Goal: Transaction & Acquisition: Purchase product/service

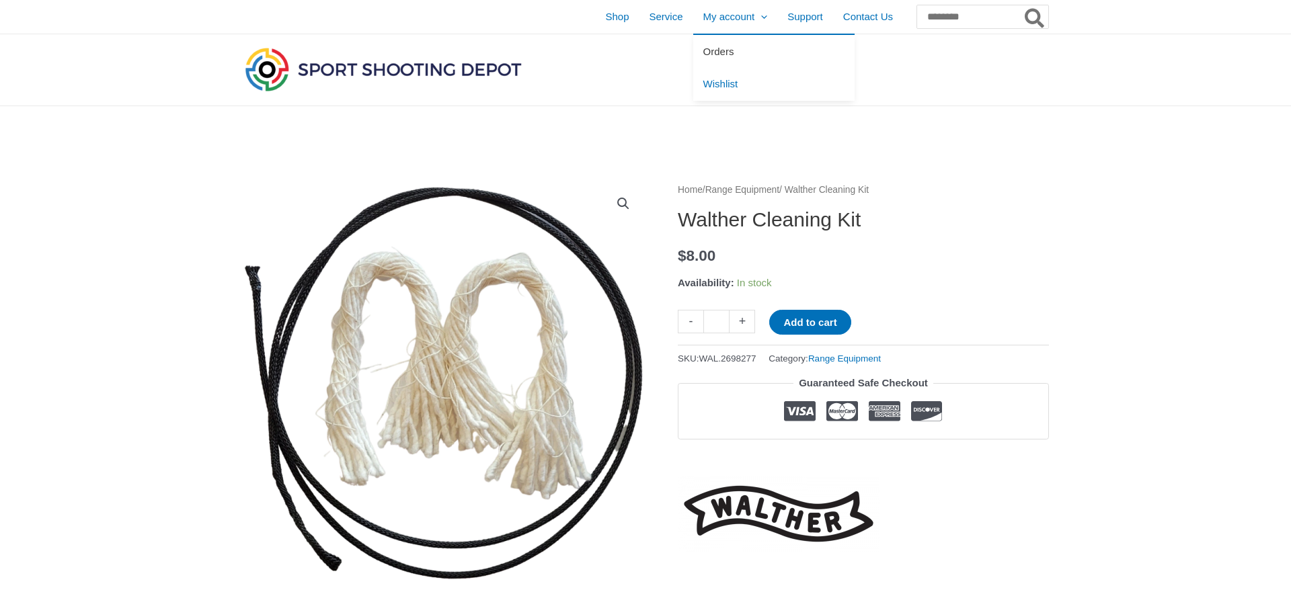
click at [693, 45] on link "Orders" at bounding box center [773, 51] width 161 height 33
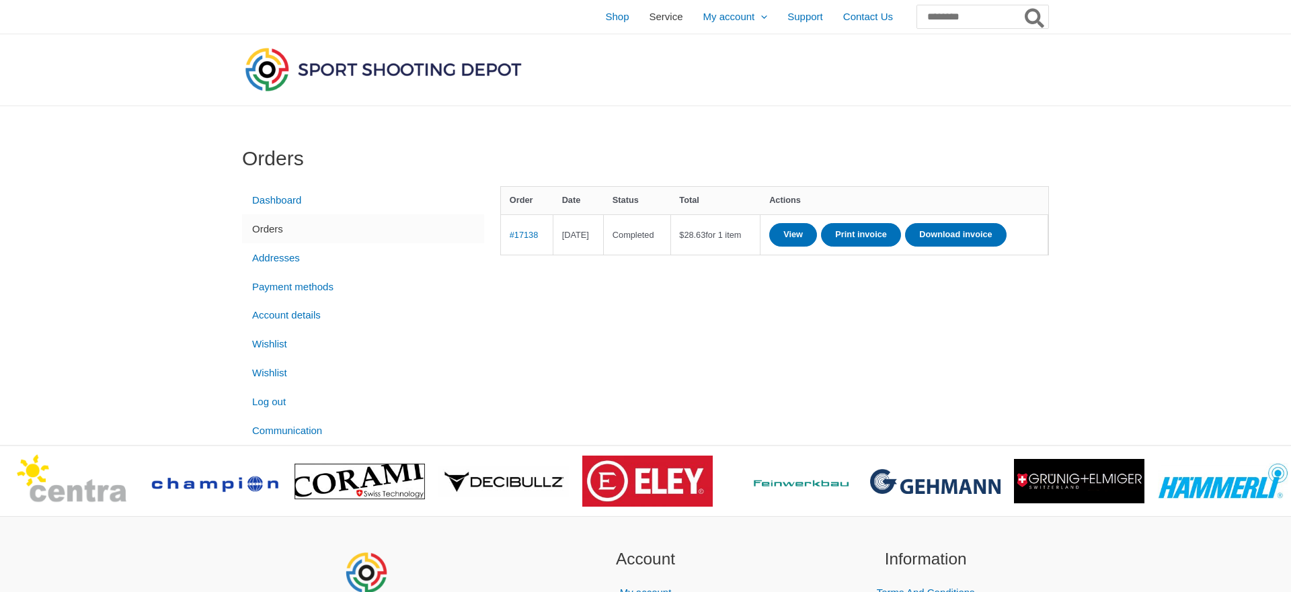
click at [650, 15] on span "Service" at bounding box center [667, 17] width 34 height 34
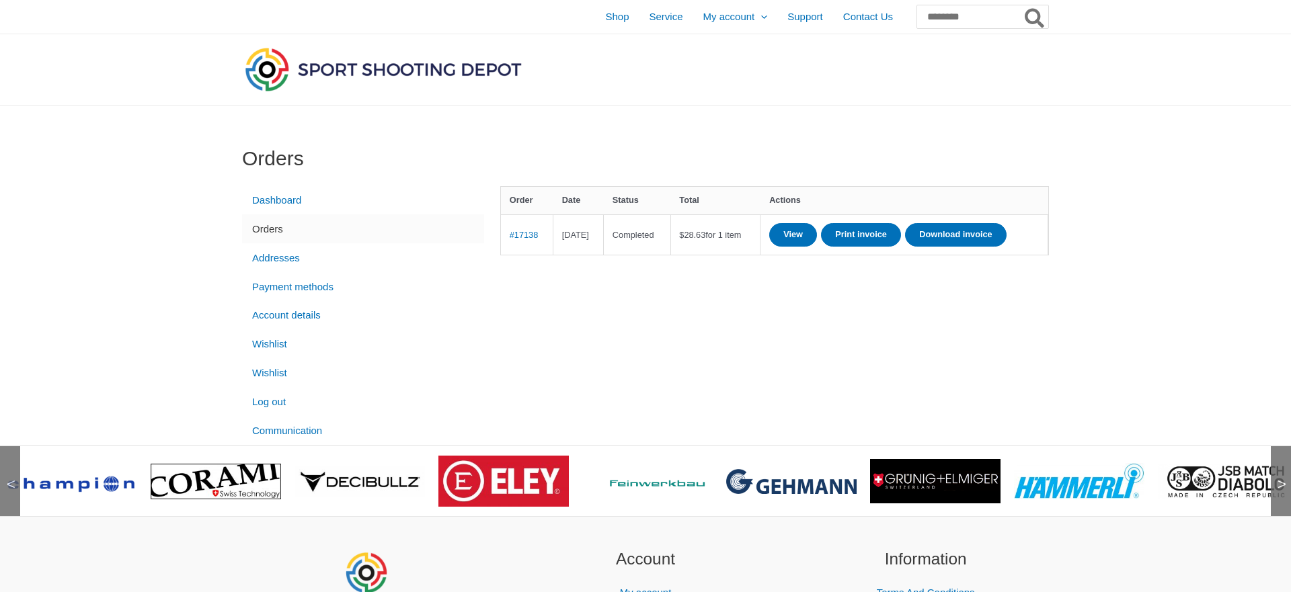
click at [1278, 478] on span ">" at bounding box center [1277, 471] width 13 height 13
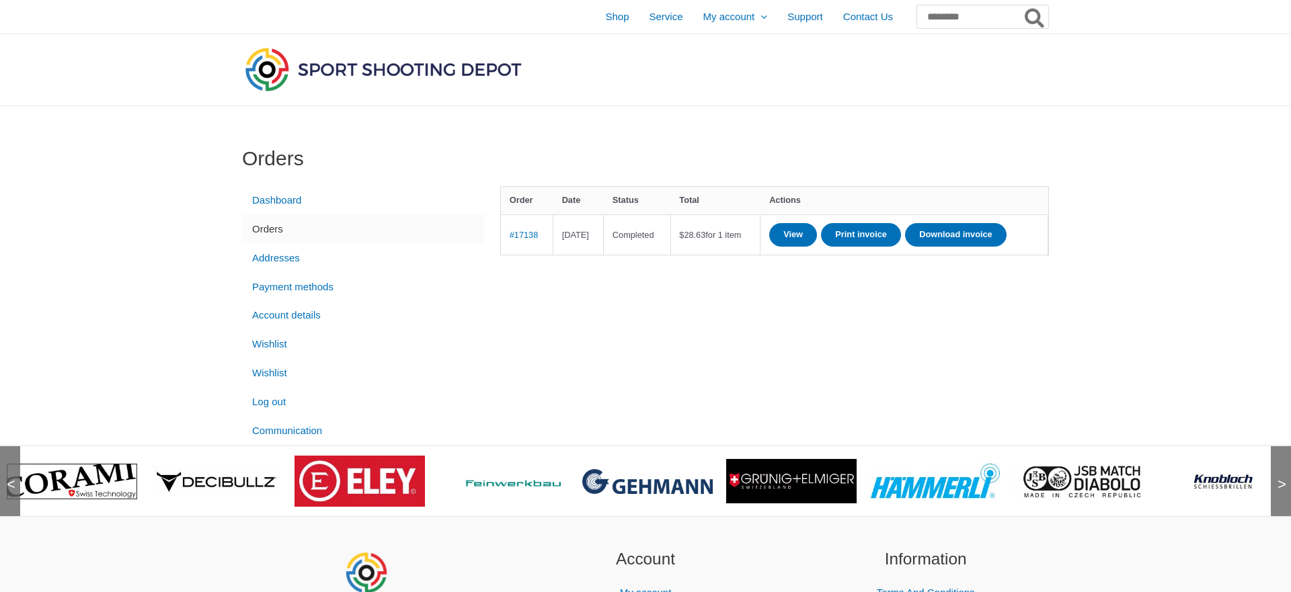
click at [1278, 478] on span ">" at bounding box center [1277, 471] width 13 height 13
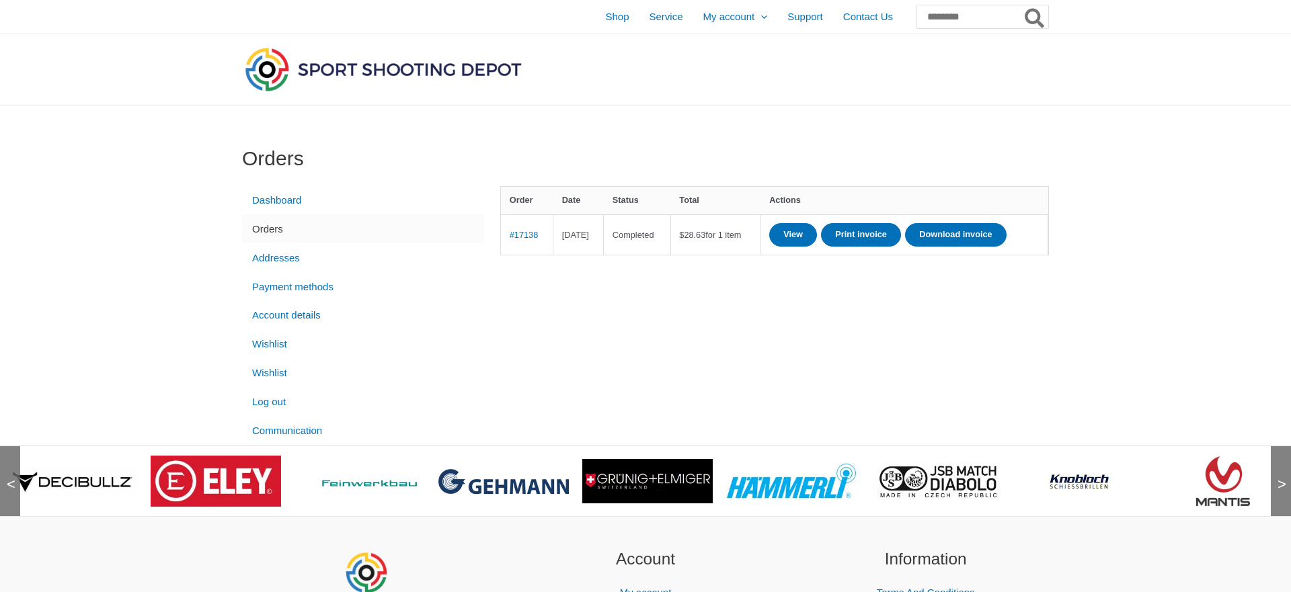
click at [1278, 478] on span ">" at bounding box center [1277, 471] width 13 height 13
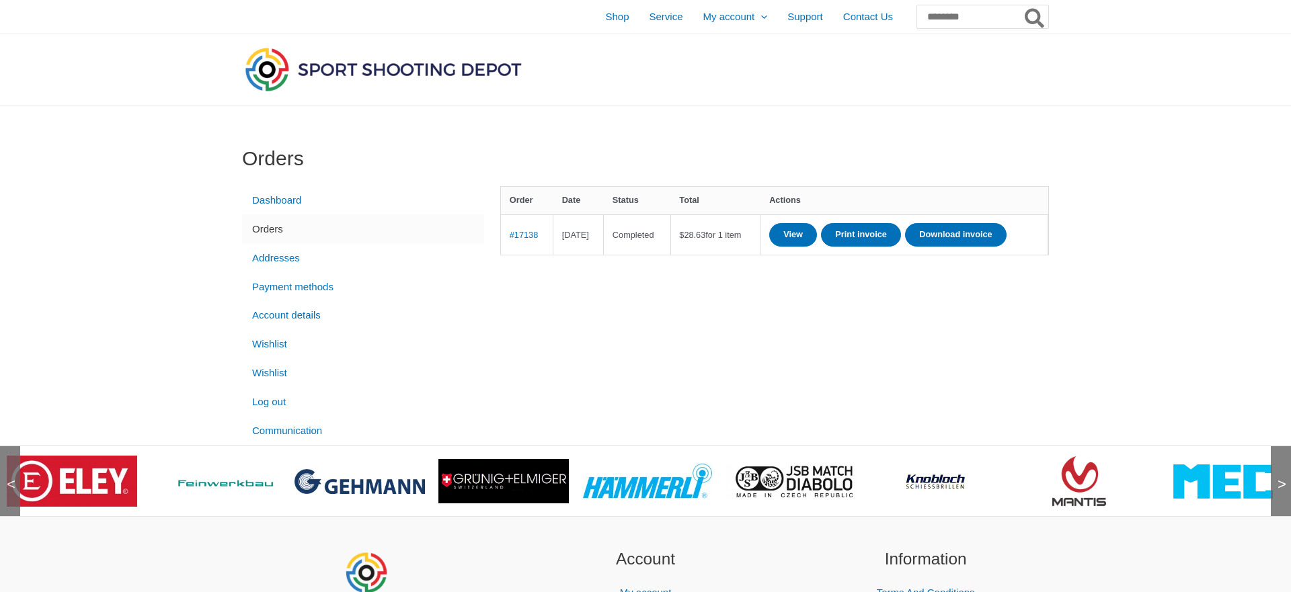
click at [1278, 478] on span ">" at bounding box center [1277, 471] width 13 height 13
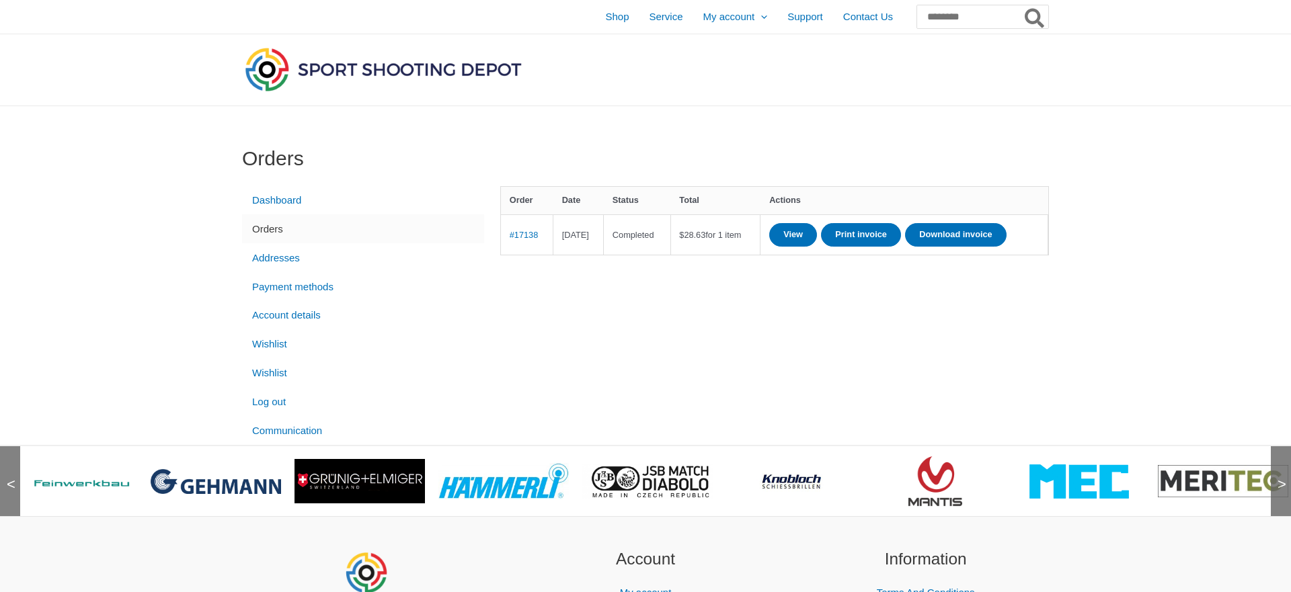
click at [1278, 478] on span ">" at bounding box center [1277, 471] width 13 height 13
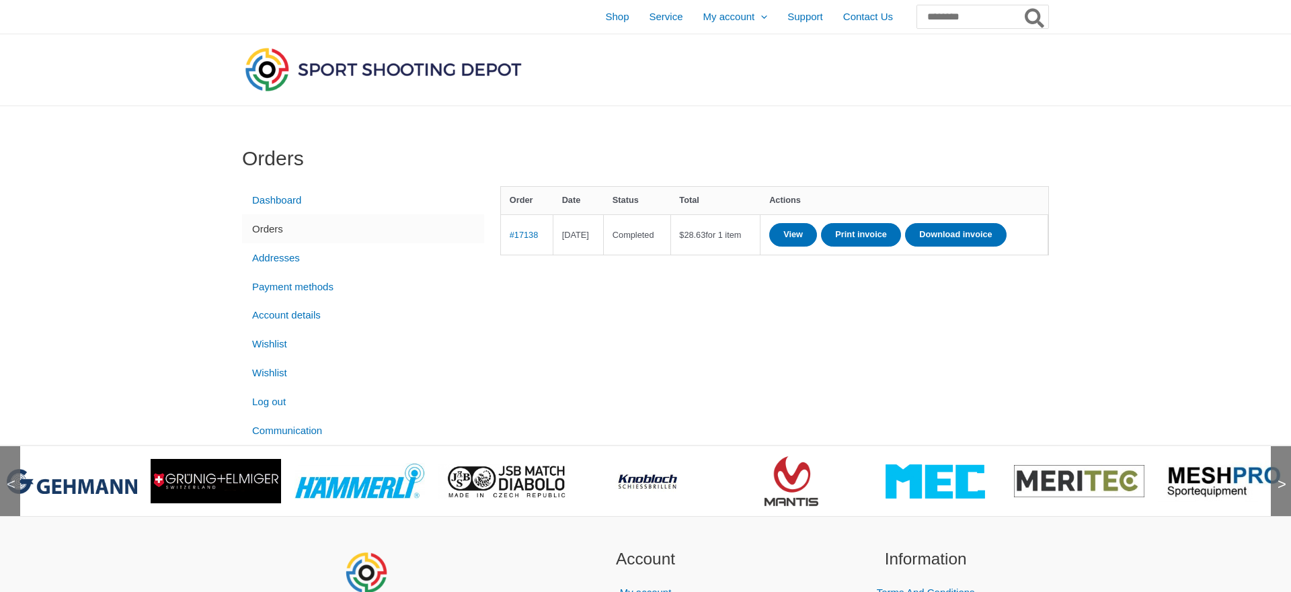
click at [1278, 478] on span ">" at bounding box center [1277, 471] width 13 height 13
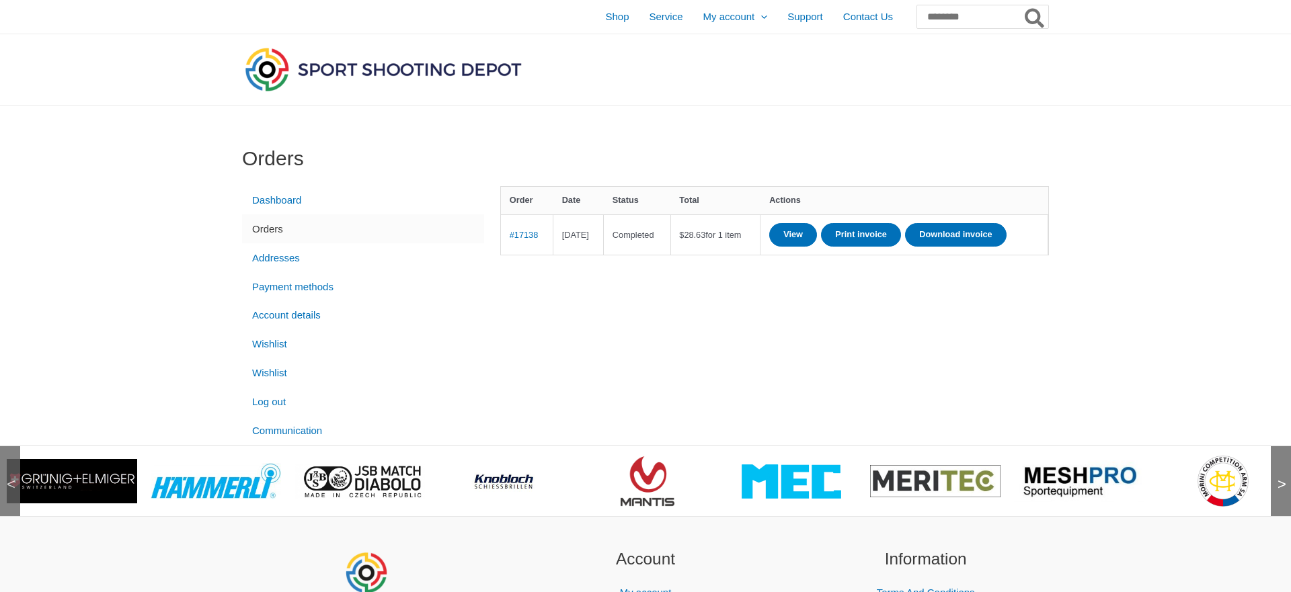
click at [1278, 478] on span ">" at bounding box center [1277, 471] width 13 height 13
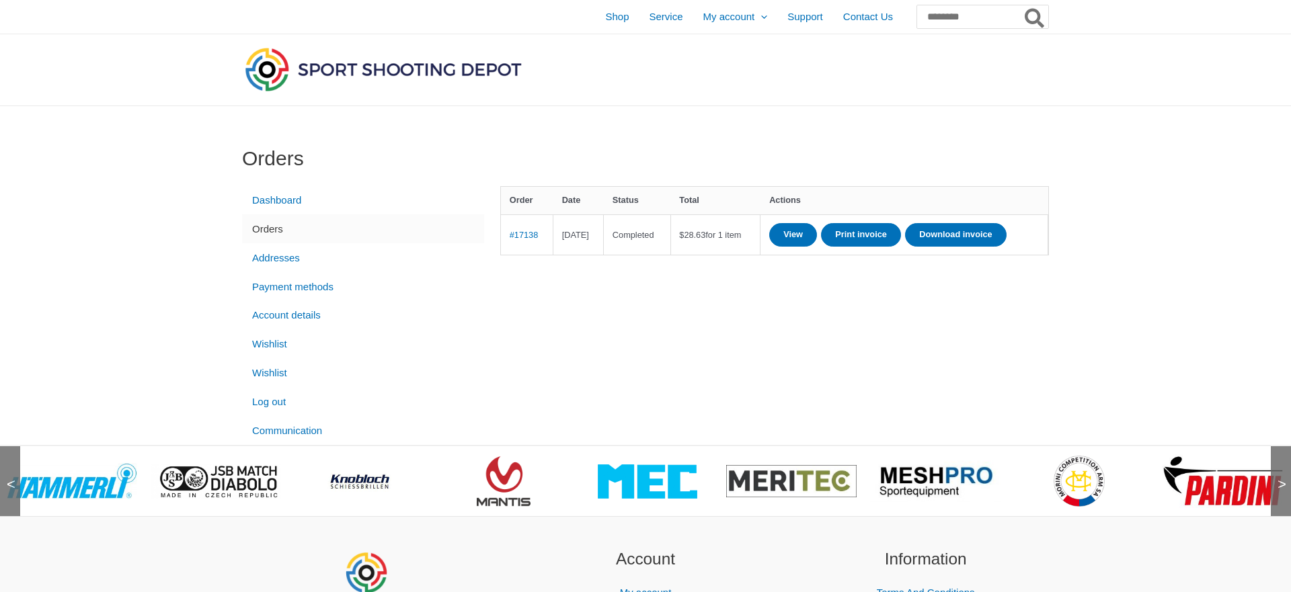
click at [1278, 478] on span ">" at bounding box center [1277, 471] width 13 height 13
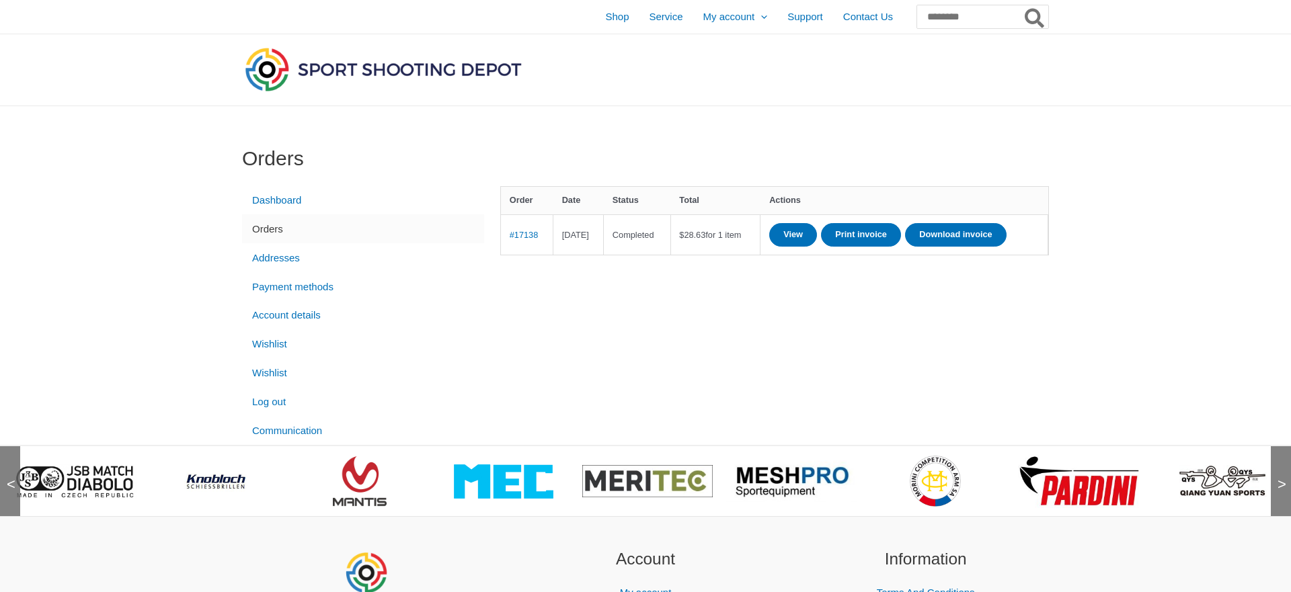
click at [1278, 478] on span ">" at bounding box center [1277, 471] width 13 height 13
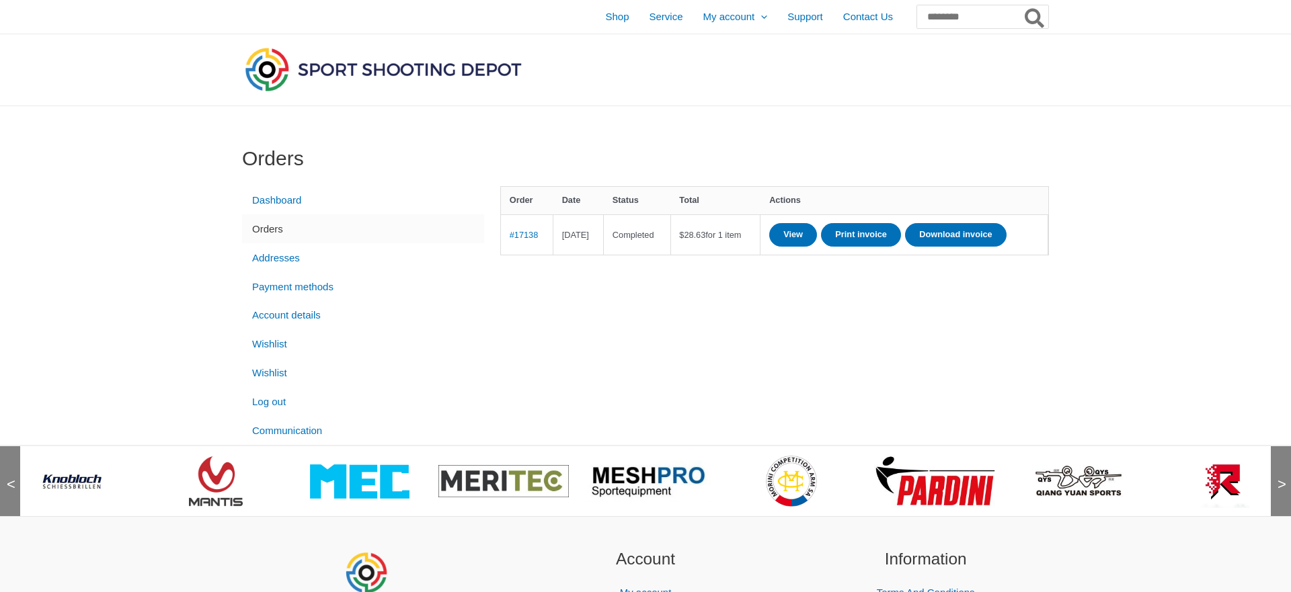
click at [1278, 478] on span ">" at bounding box center [1277, 471] width 13 height 13
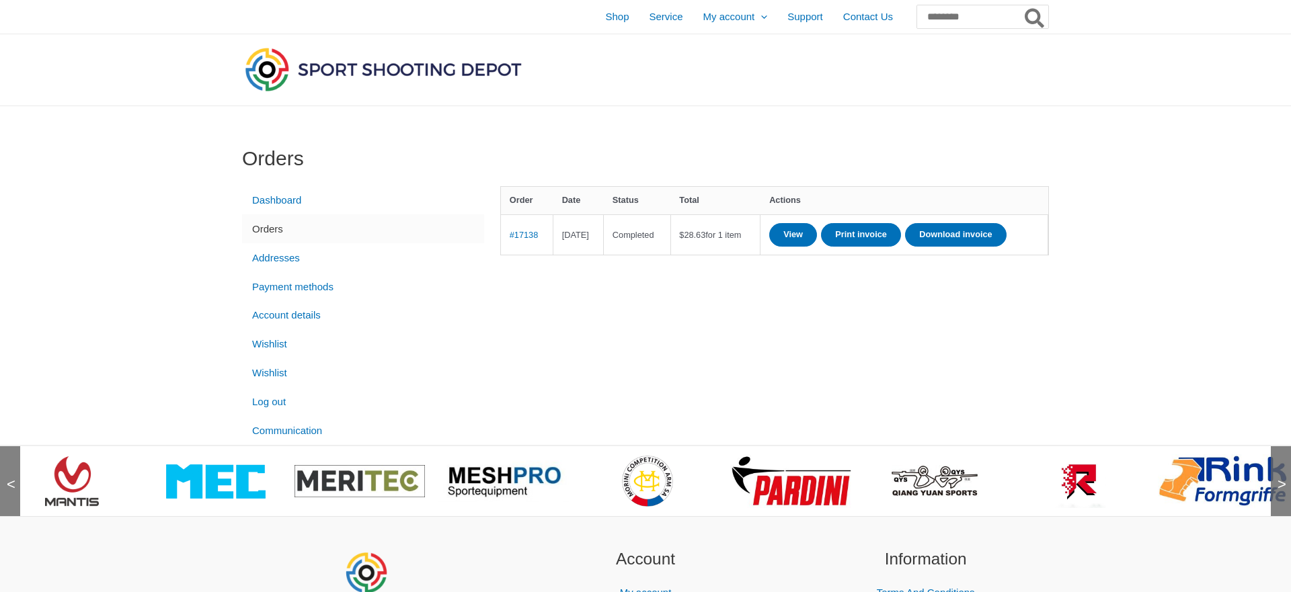
click at [1278, 478] on span ">" at bounding box center [1277, 471] width 13 height 13
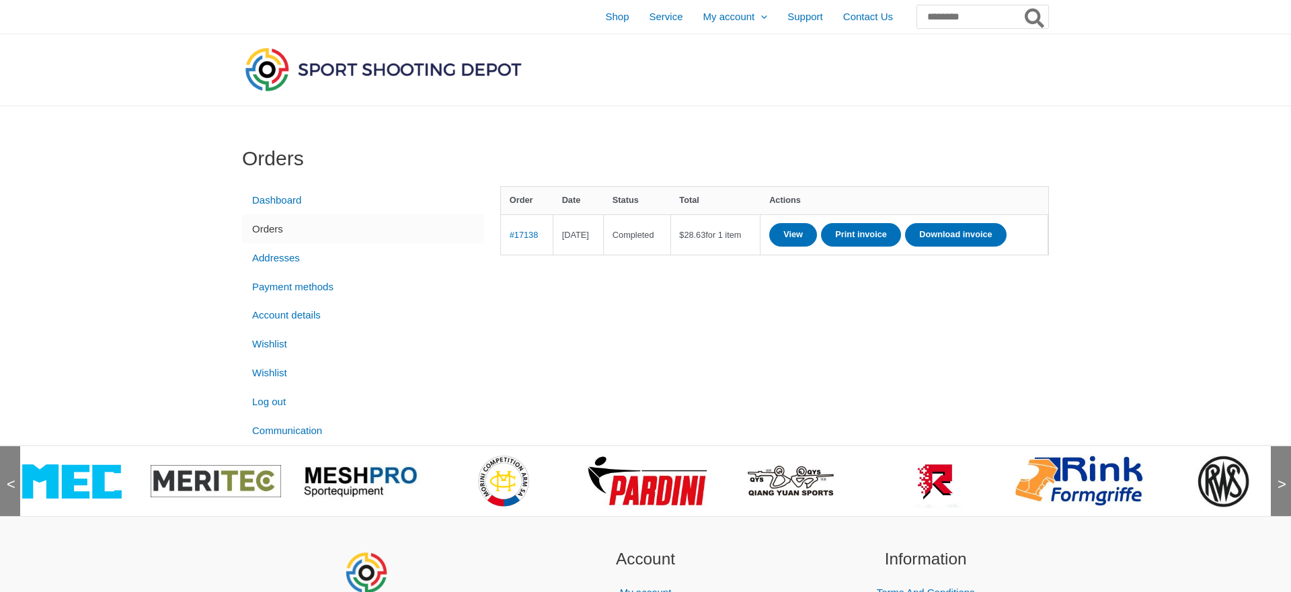
click at [1278, 478] on span ">" at bounding box center [1277, 471] width 13 height 13
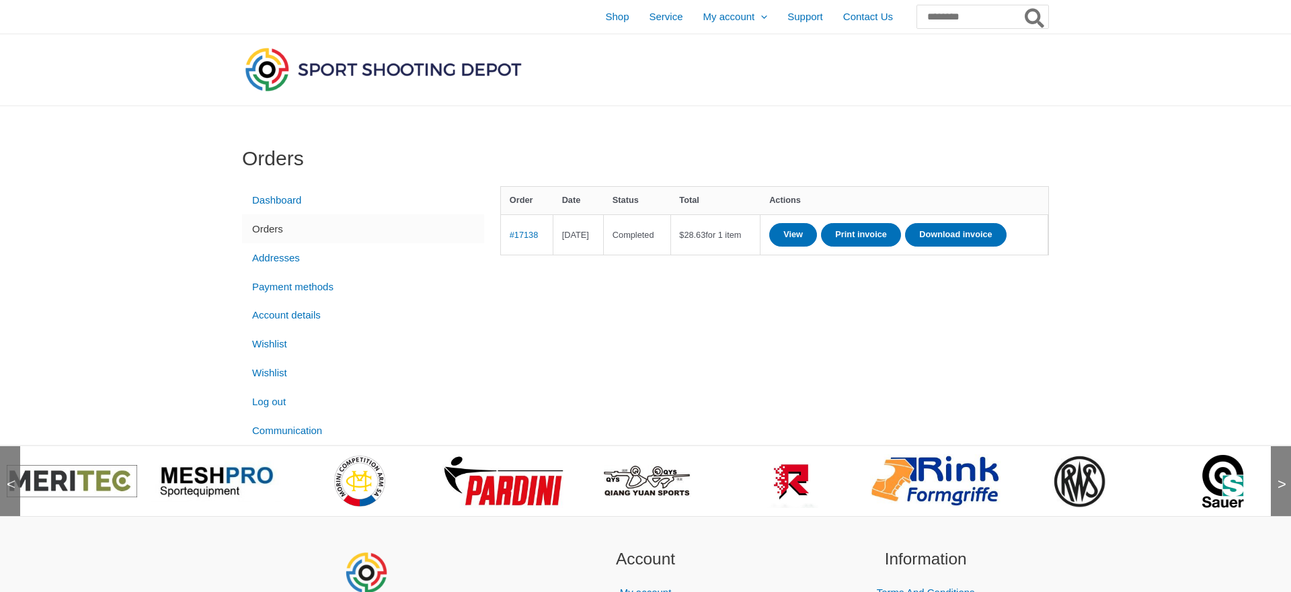
click at [1278, 478] on span ">" at bounding box center [1277, 471] width 13 height 13
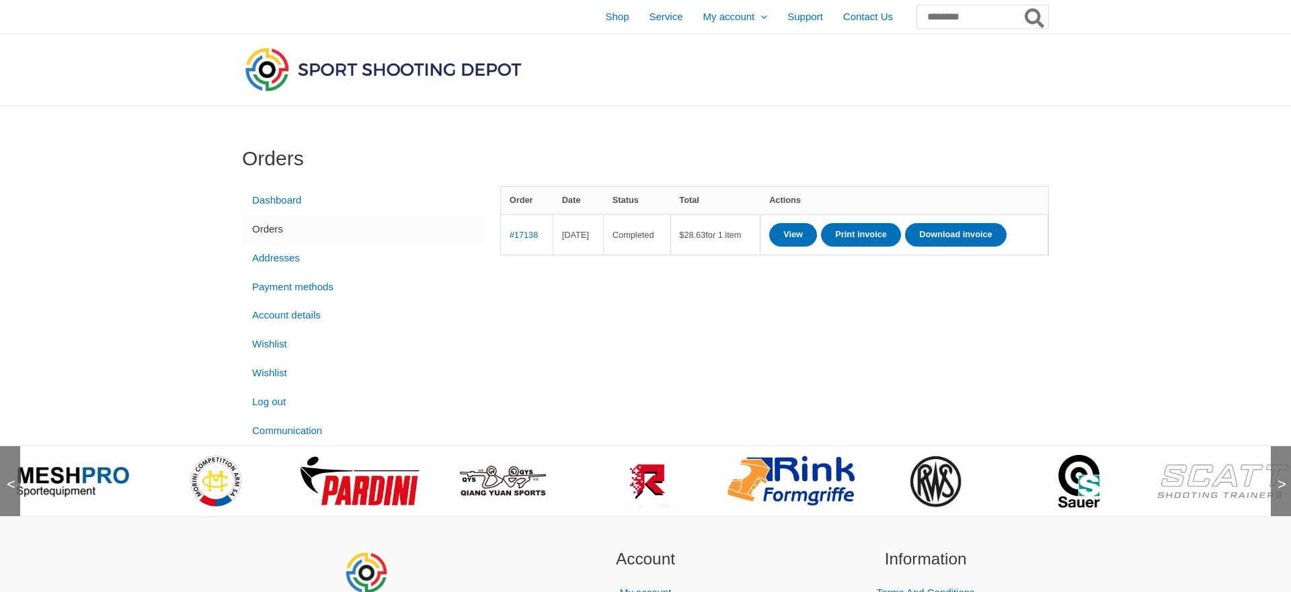
click at [1278, 478] on span ">" at bounding box center [1277, 471] width 13 height 13
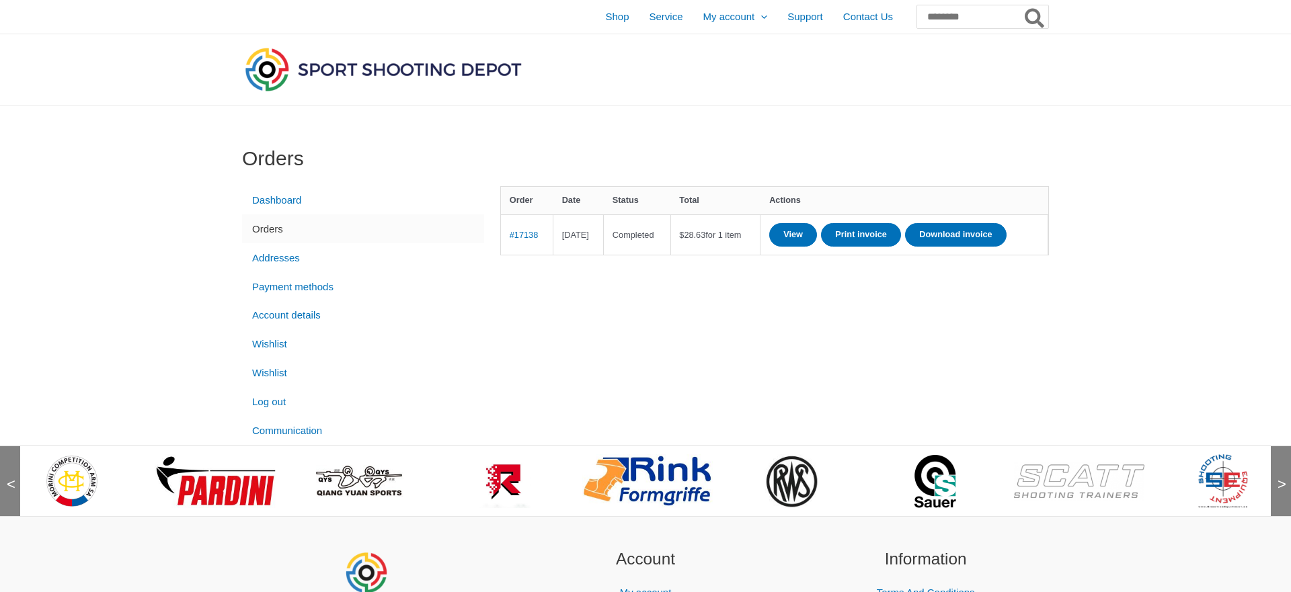
click at [1278, 478] on span ">" at bounding box center [1277, 471] width 13 height 13
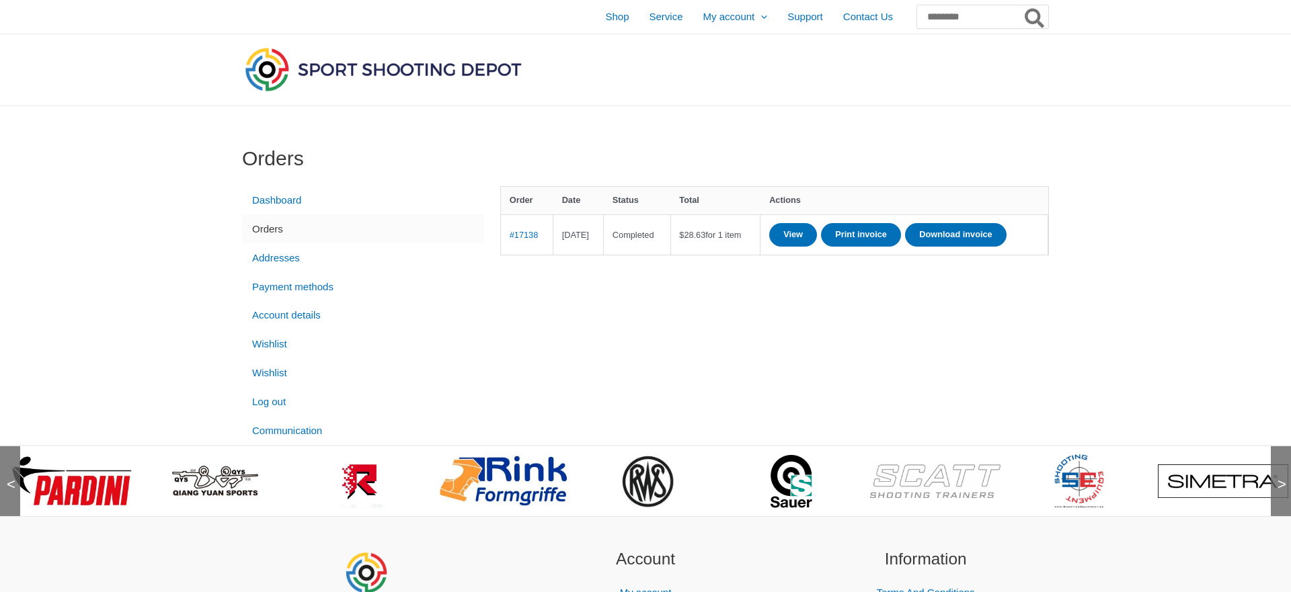
click at [1278, 478] on span ">" at bounding box center [1277, 471] width 13 height 13
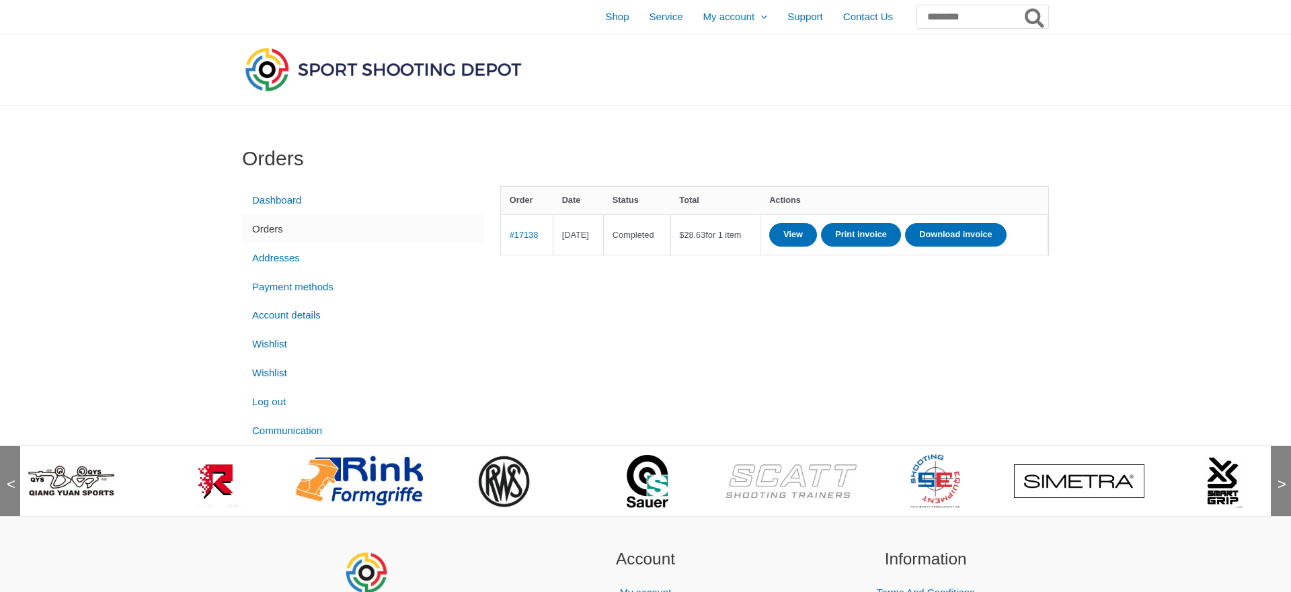
click at [1278, 478] on span ">" at bounding box center [1277, 471] width 13 height 13
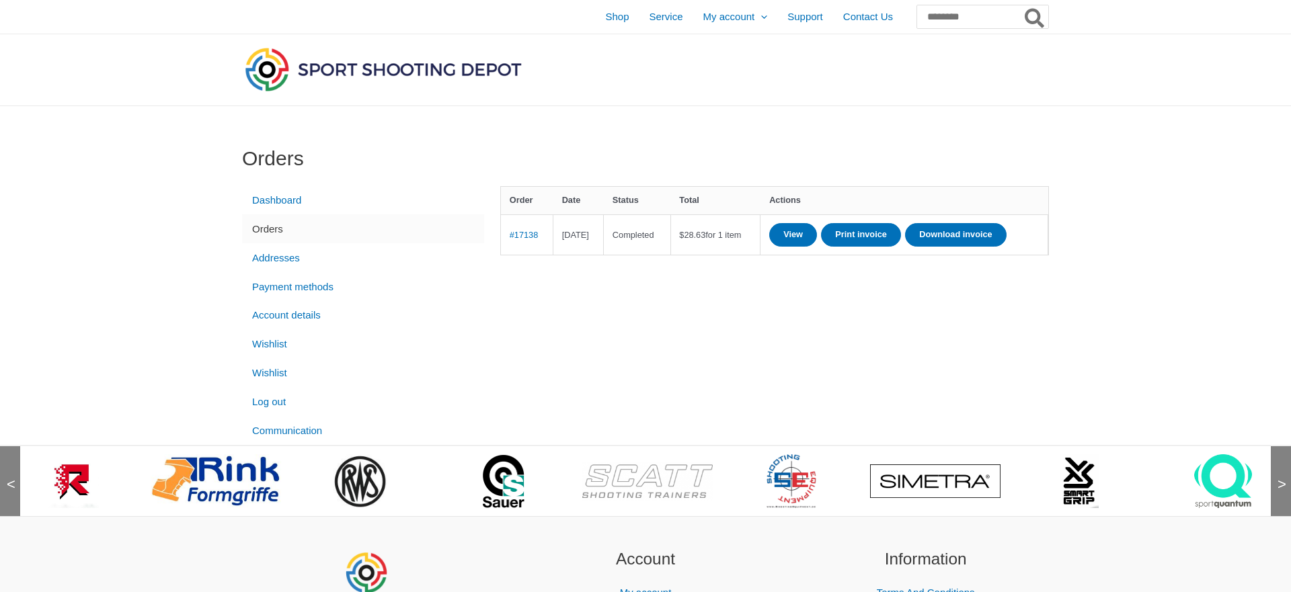
click at [1278, 478] on span ">" at bounding box center [1277, 471] width 13 height 13
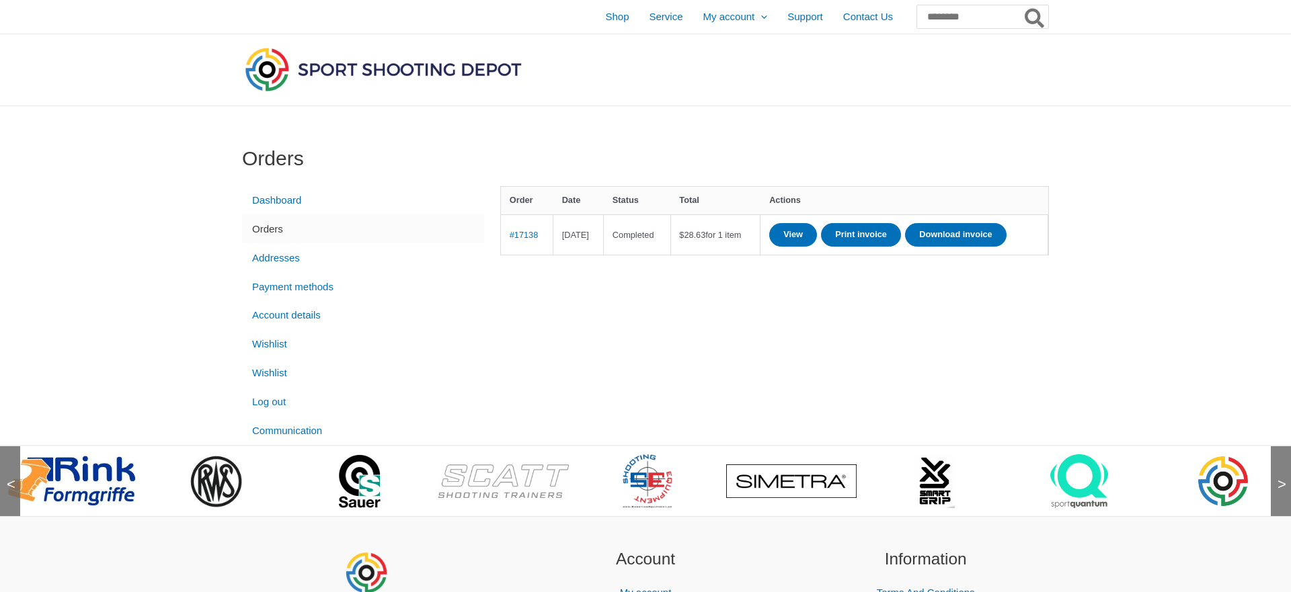
click at [1278, 478] on span ">" at bounding box center [1277, 471] width 13 height 13
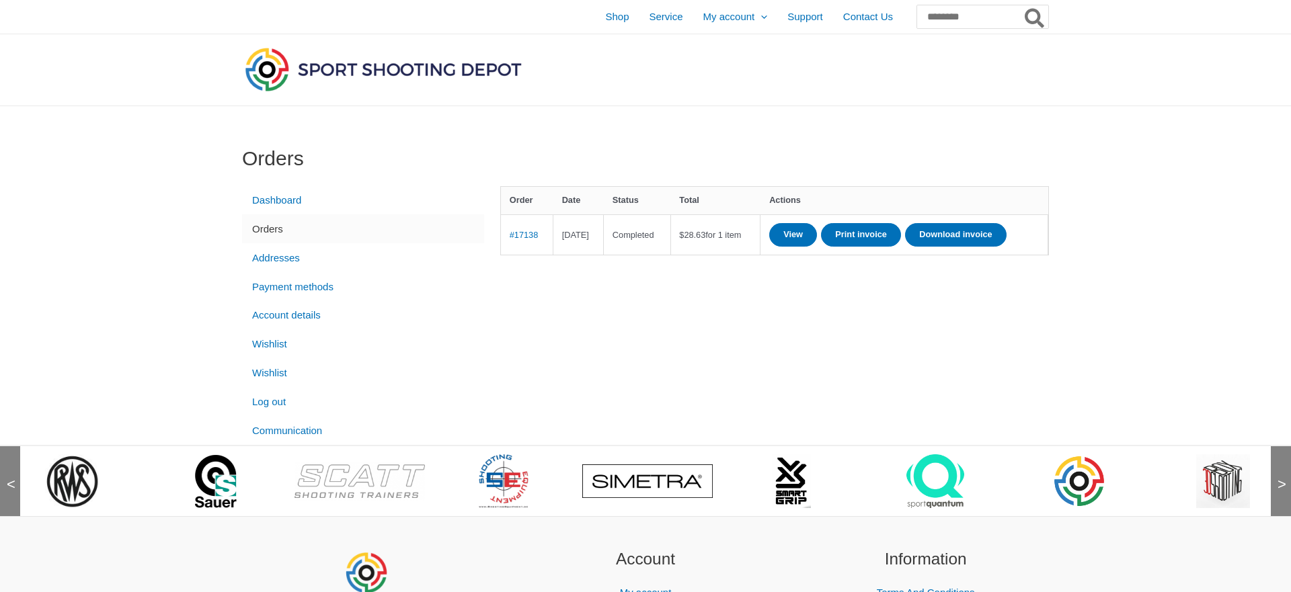
click at [1278, 478] on span ">" at bounding box center [1277, 471] width 13 height 13
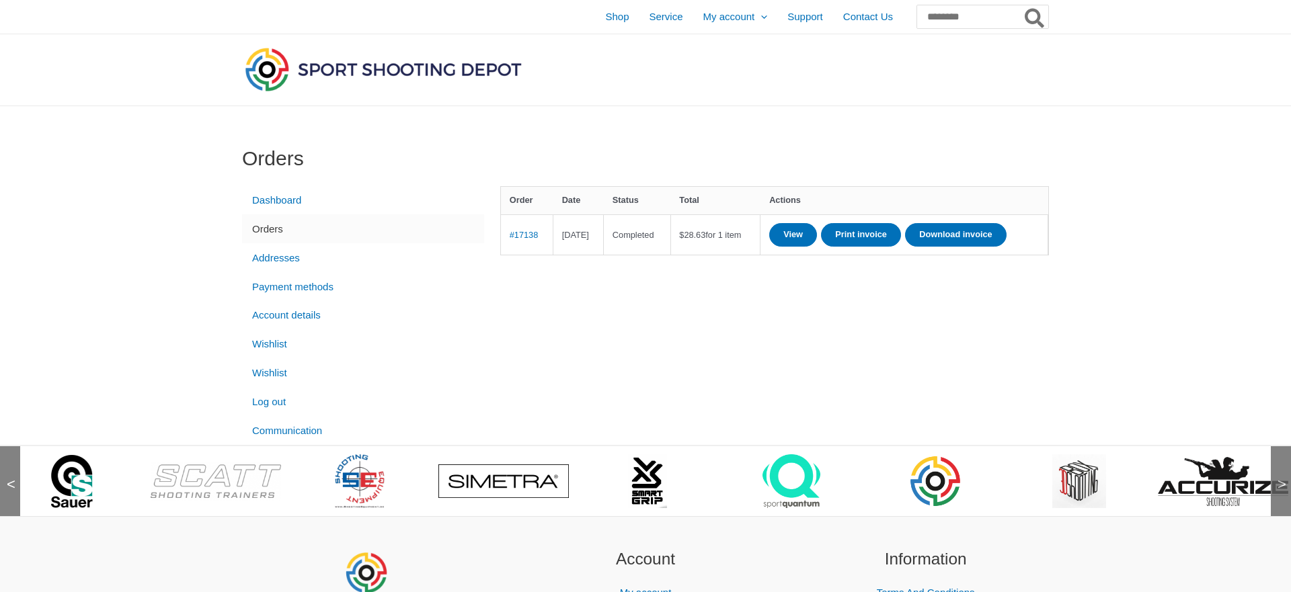
click at [1278, 478] on span ">" at bounding box center [1277, 471] width 13 height 13
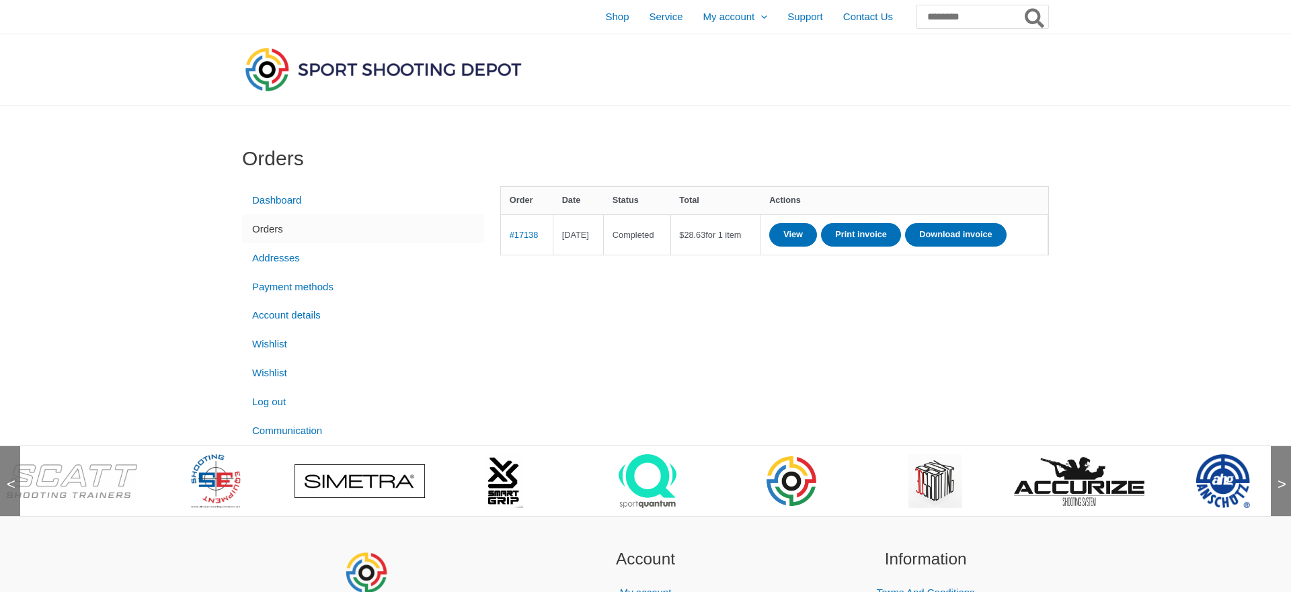
click at [1278, 478] on span ">" at bounding box center [1277, 471] width 13 height 13
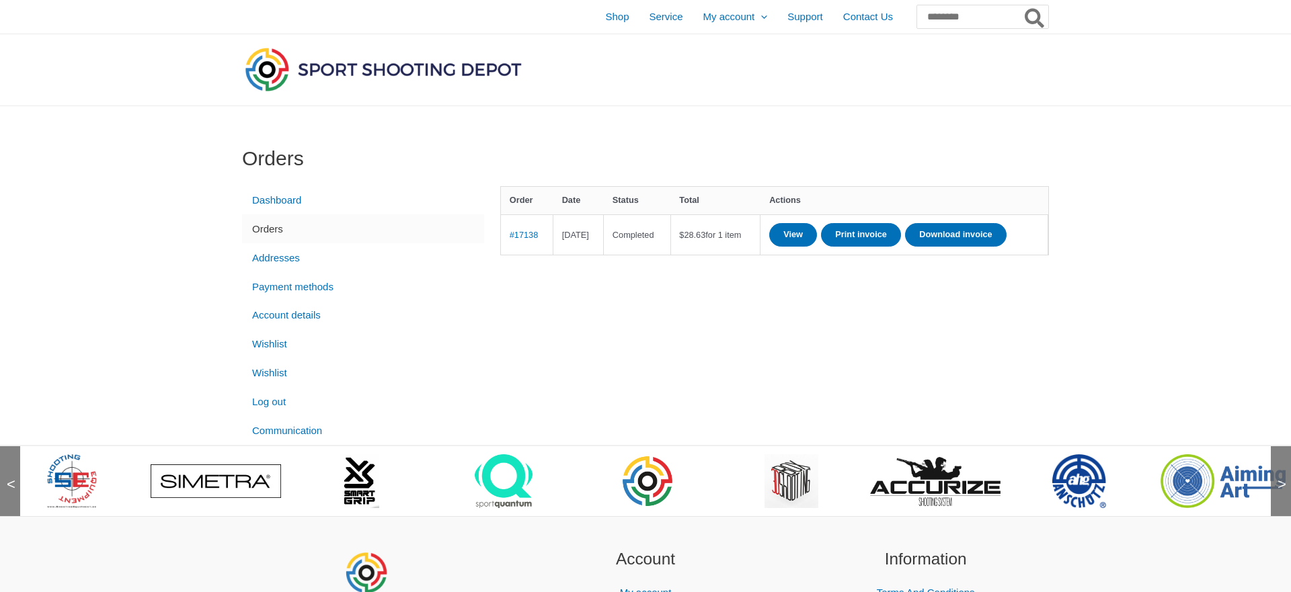
click at [1278, 478] on span ">" at bounding box center [1277, 471] width 13 height 13
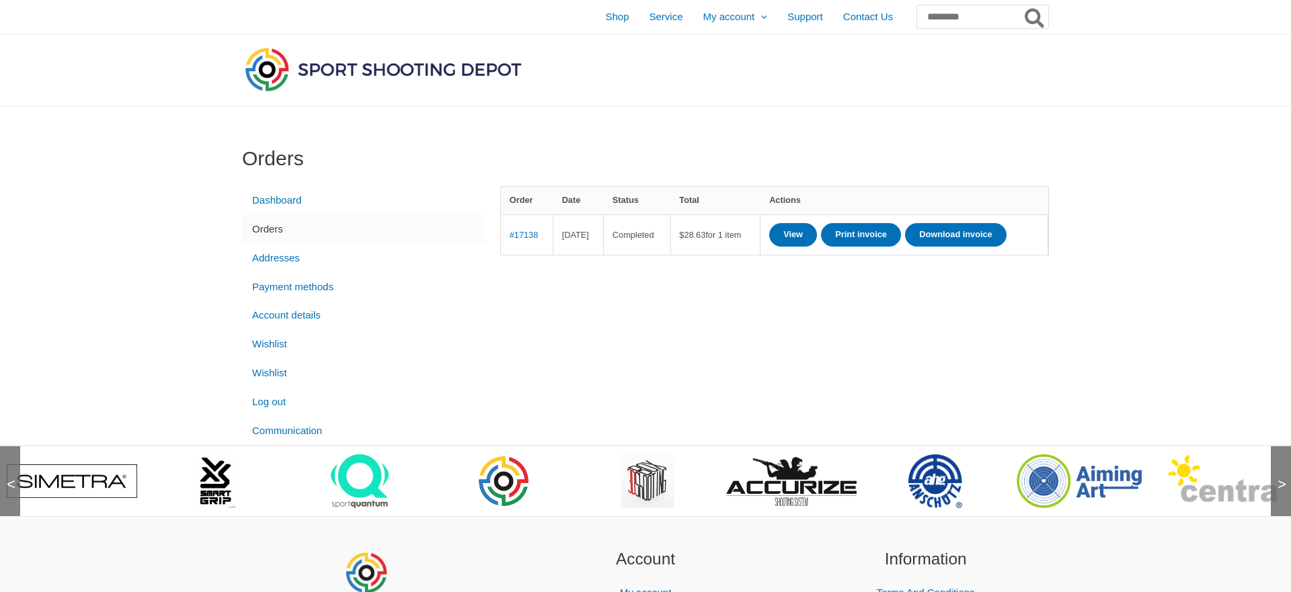
click at [1278, 478] on span ">" at bounding box center [1277, 471] width 13 height 13
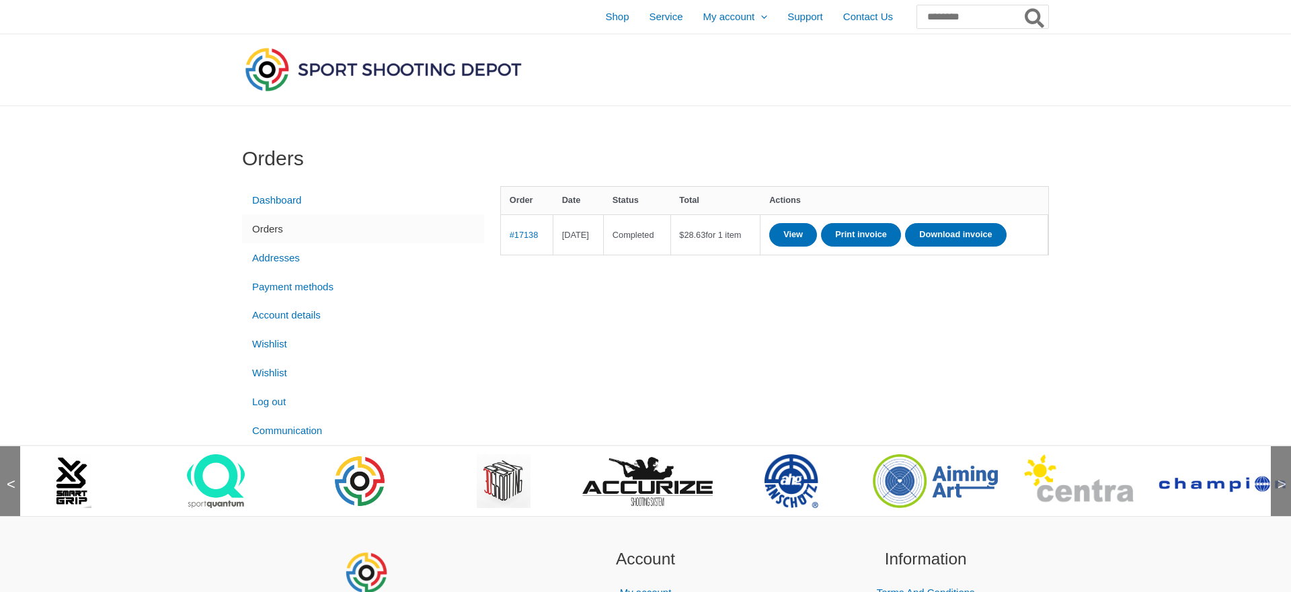
click at [1278, 478] on span ">" at bounding box center [1277, 471] width 13 height 13
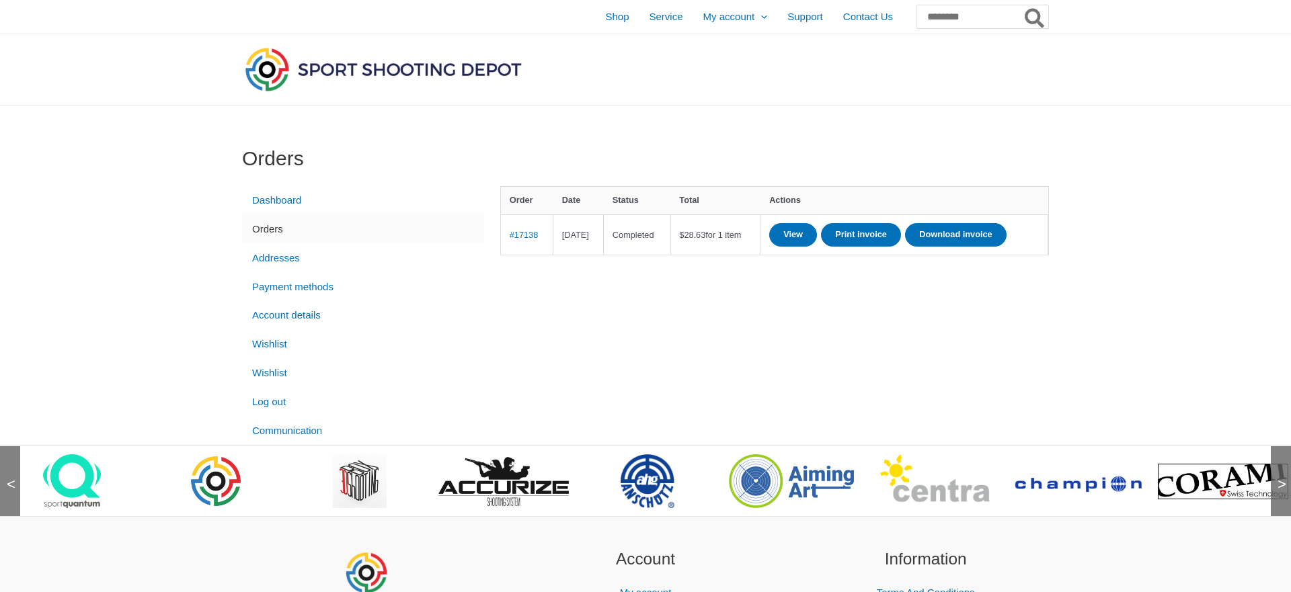
click at [1278, 478] on span ">" at bounding box center [1277, 471] width 13 height 13
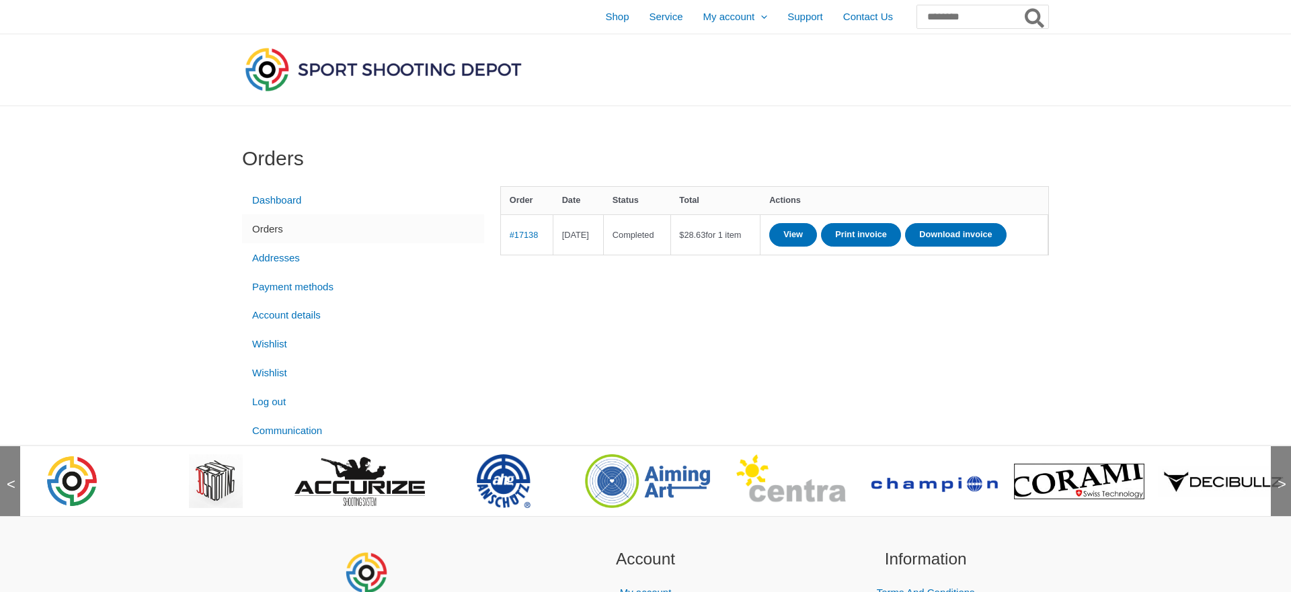
click at [1278, 478] on span ">" at bounding box center [1277, 471] width 13 height 13
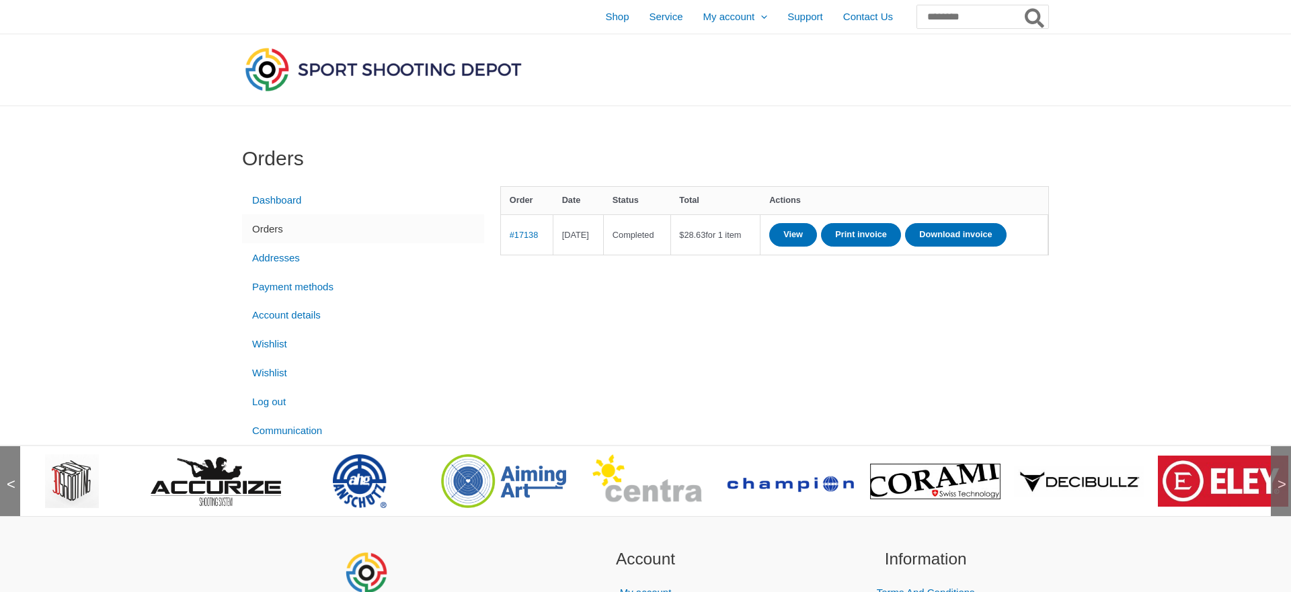
click at [1278, 478] on span ">" at bounding box center [1277, 471] width 13 height 13
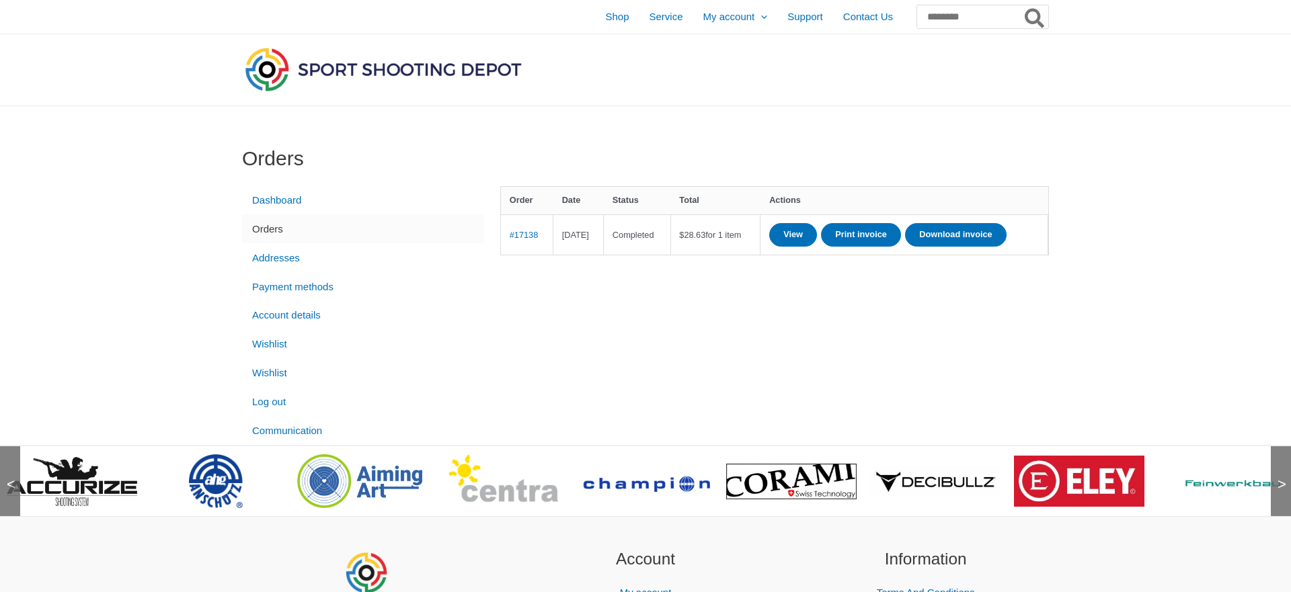
click at [1278, 478] on span ">" at bounding box center [1277, 471] width 13 height 13
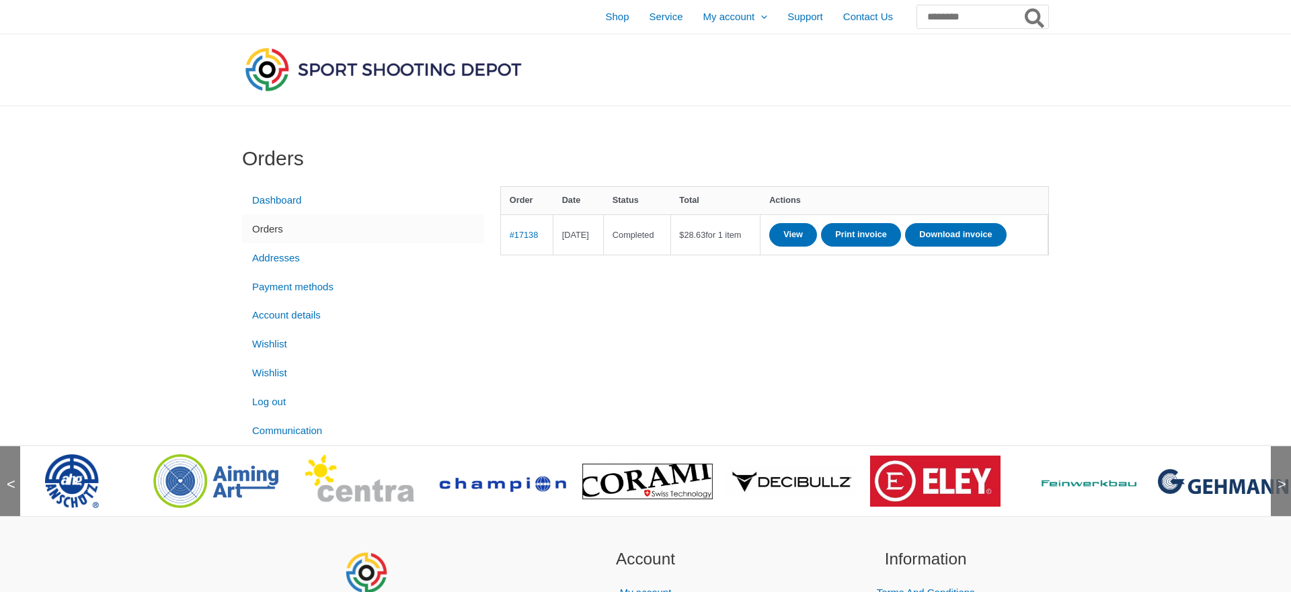
click at [1278, 478] on span ">" at bounding box center [1277, 471] width 13 height 13
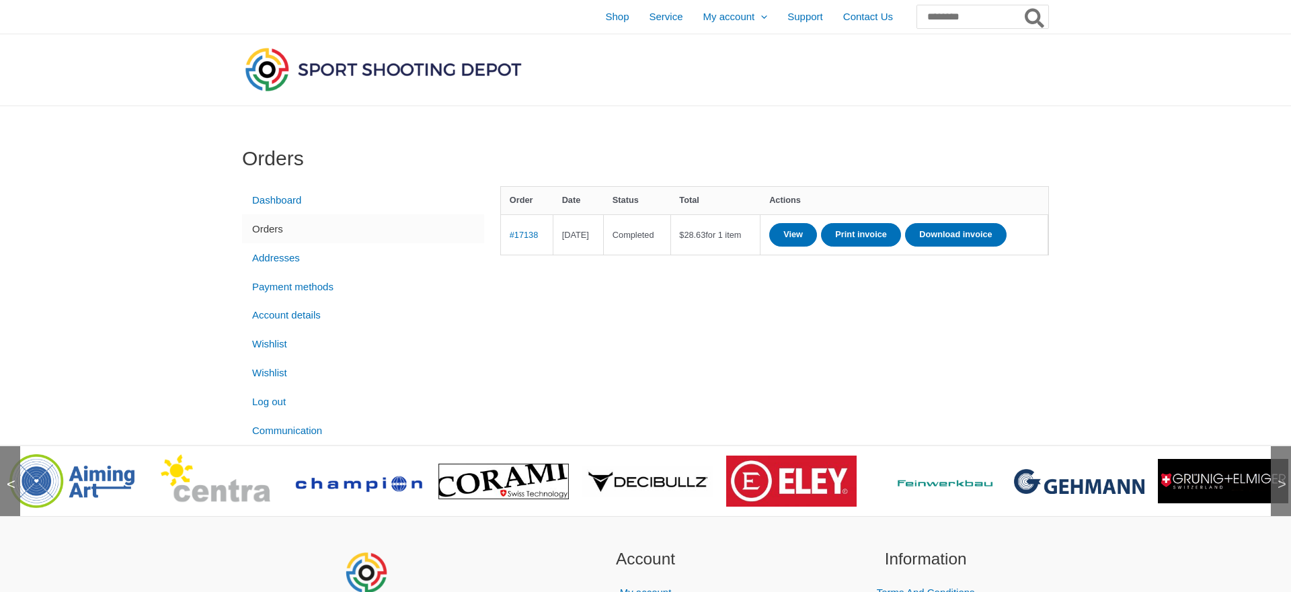
click at [1278, 478] on span ">" at bounding box center [1277, 471] width 13 height 13
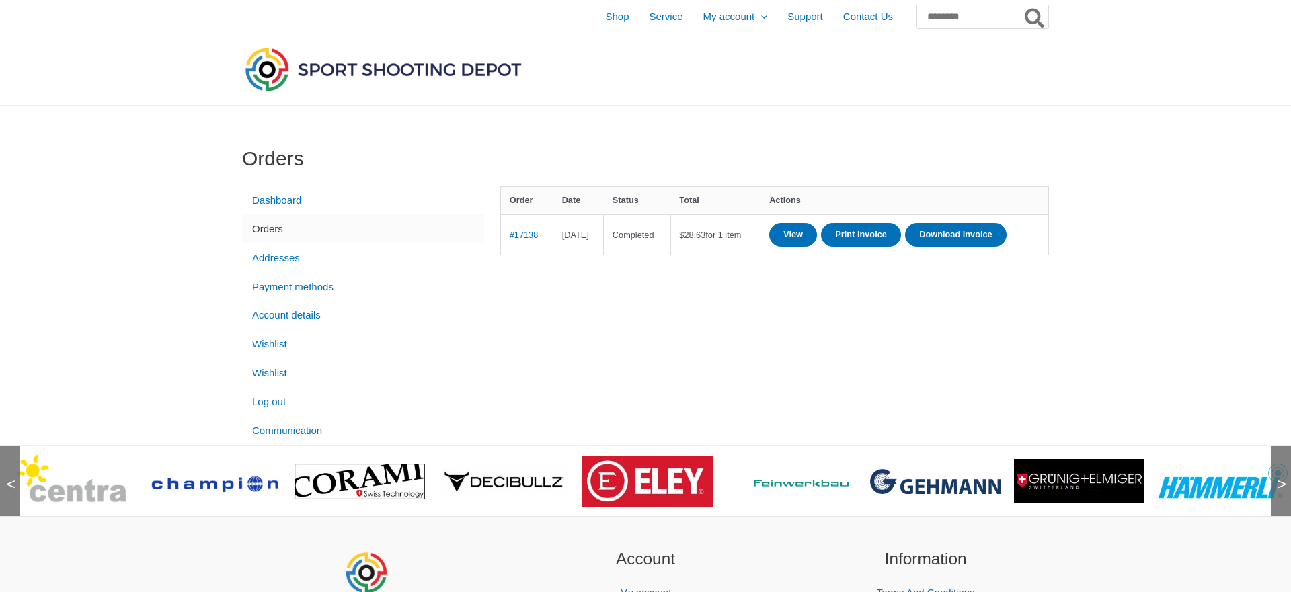
click at [1278, 478] on span ">" at bounding box center [1277, 471] width 13 height 13
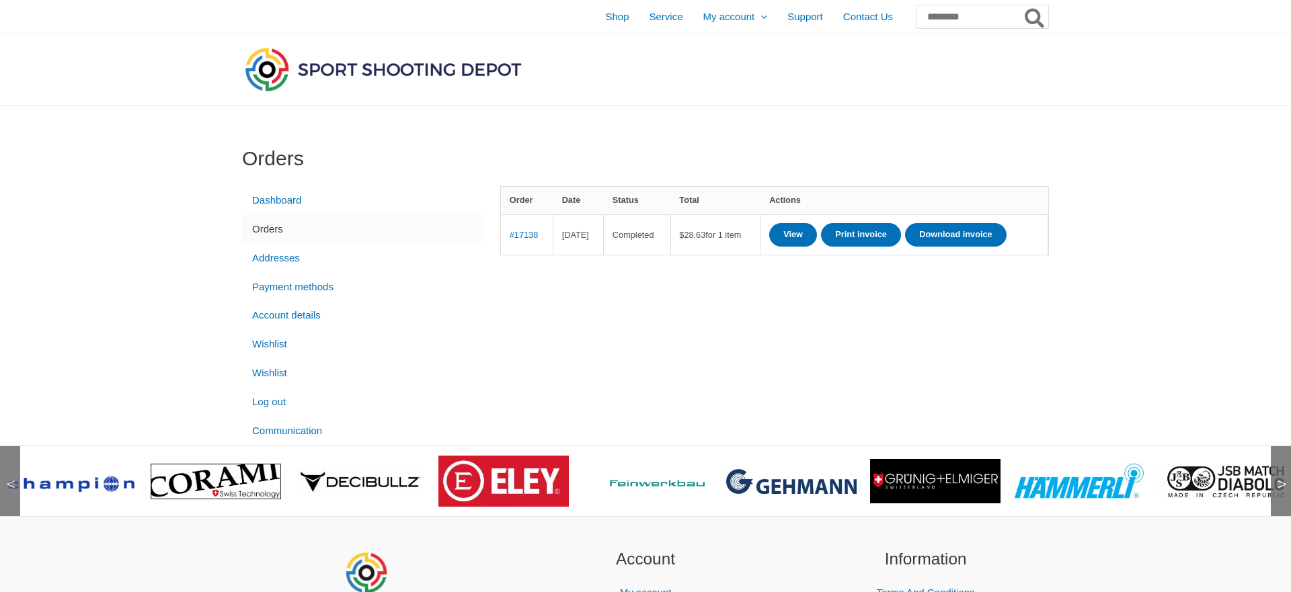
click at [1278, 478] on span ">" at bounding box center [1277, 471] width 13 height 13
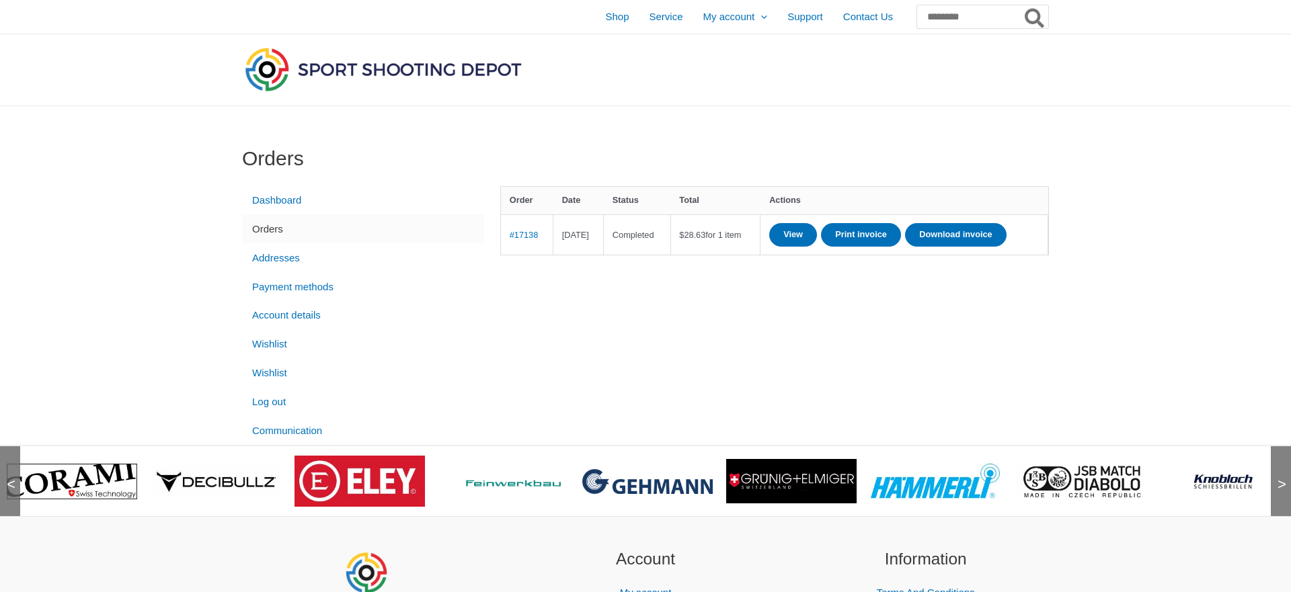
click at [1278, 478] on span ">" at bounding box center [1277, 471] width 13 height 13
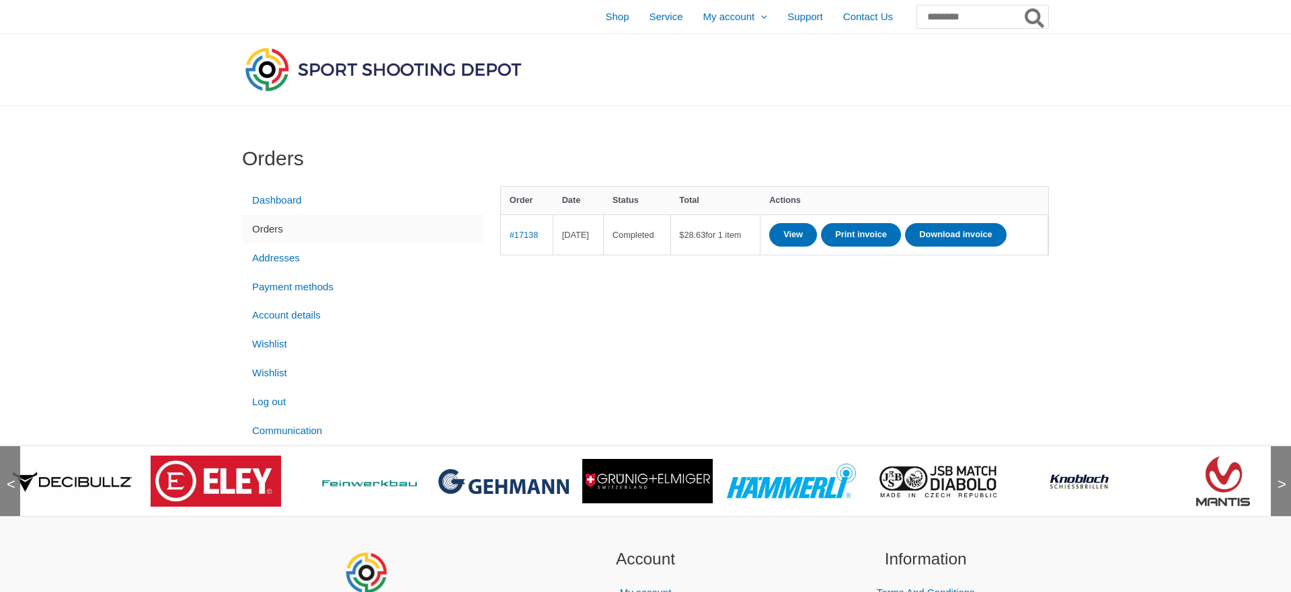
click at [1278, 478] on span ">" at bounding box center [1277, 471] width 13 height 13
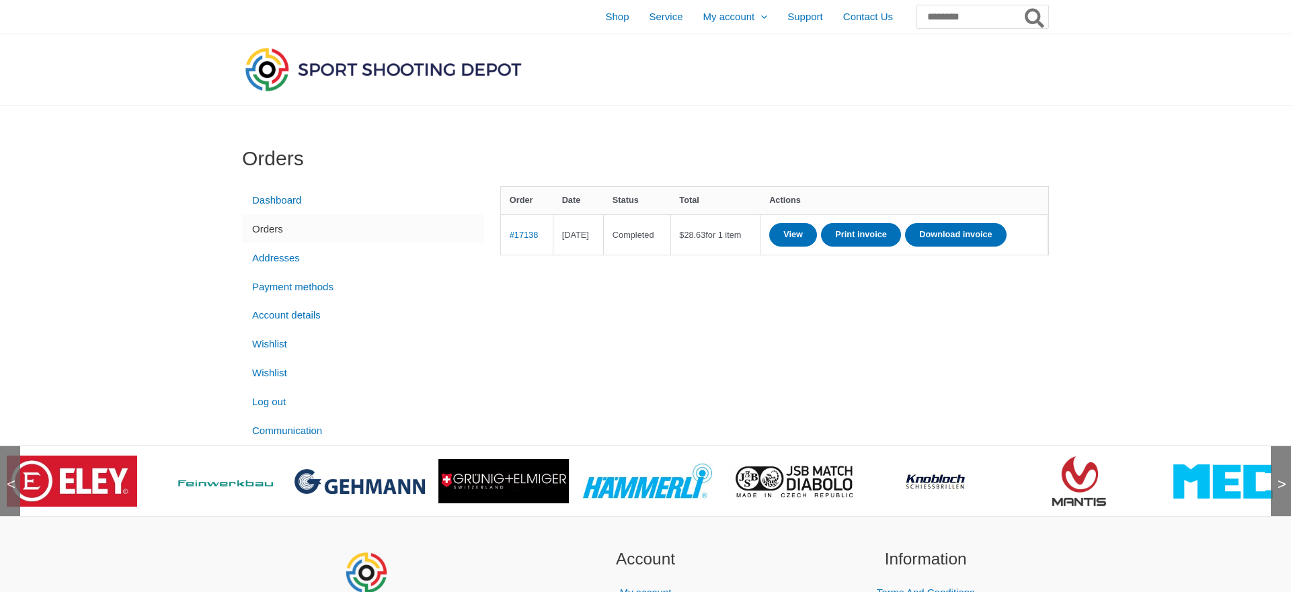
click at [1278, 478] on span ">" at bounding box center [1277, 471] width 13 height 13
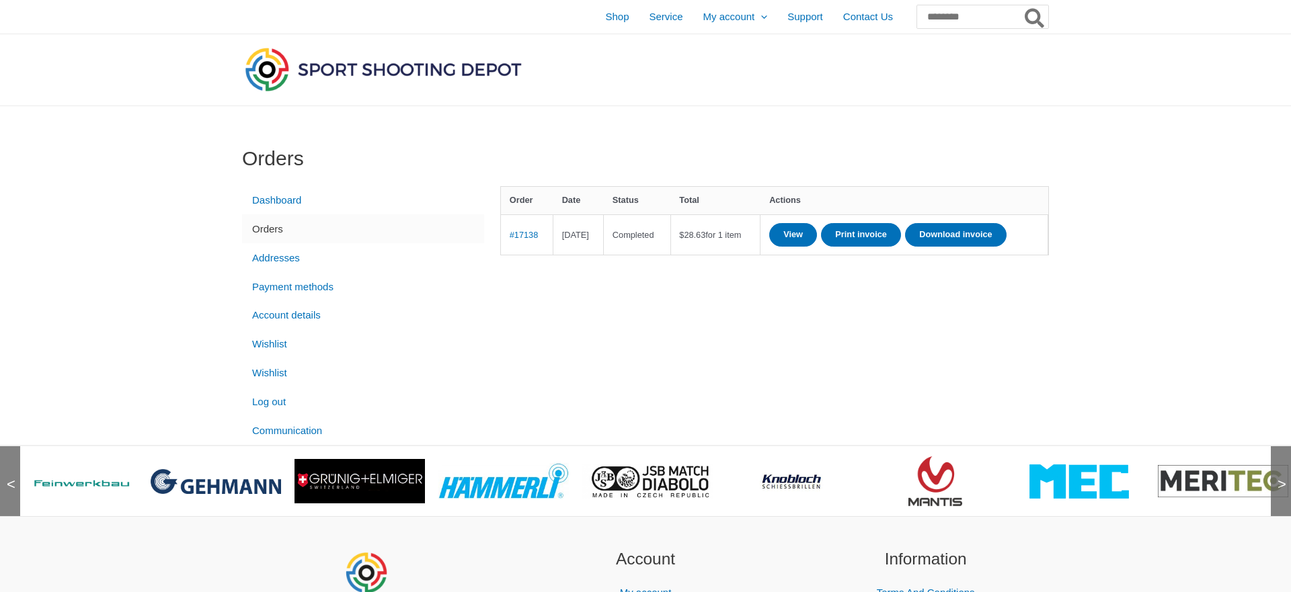
click at [1278, 478] on span ">" at bounding box center [1277, 471] width 13 height 13
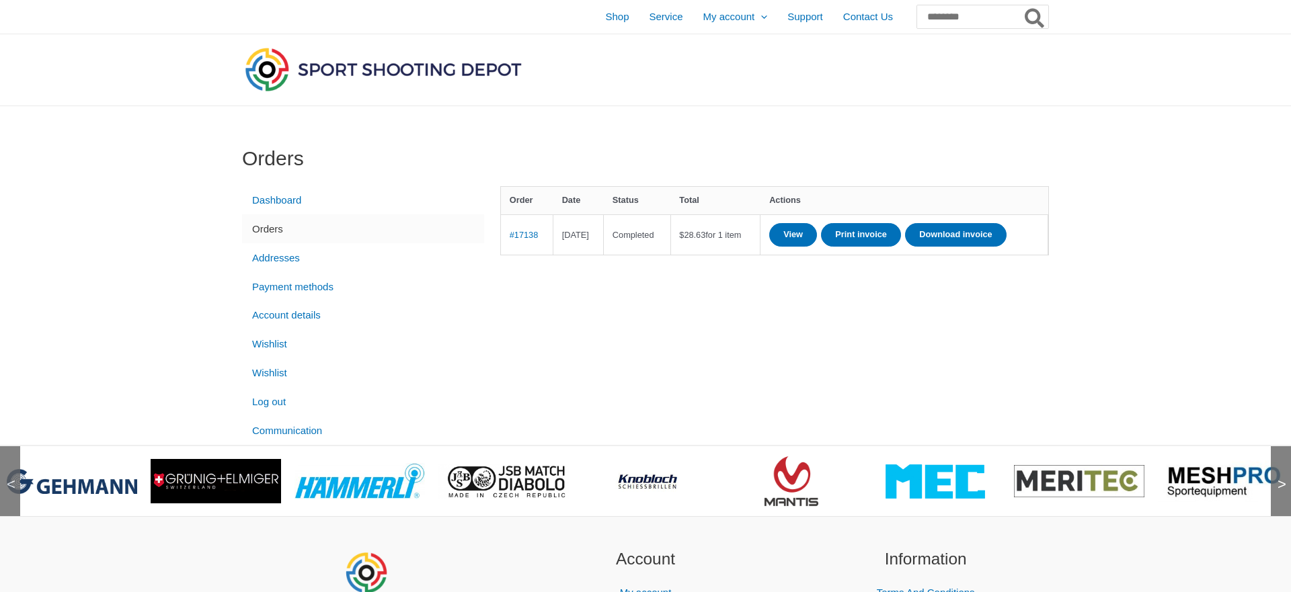
click at [1278, 478] on span ">" at bounding box center [1277, 471] width 13 height 13
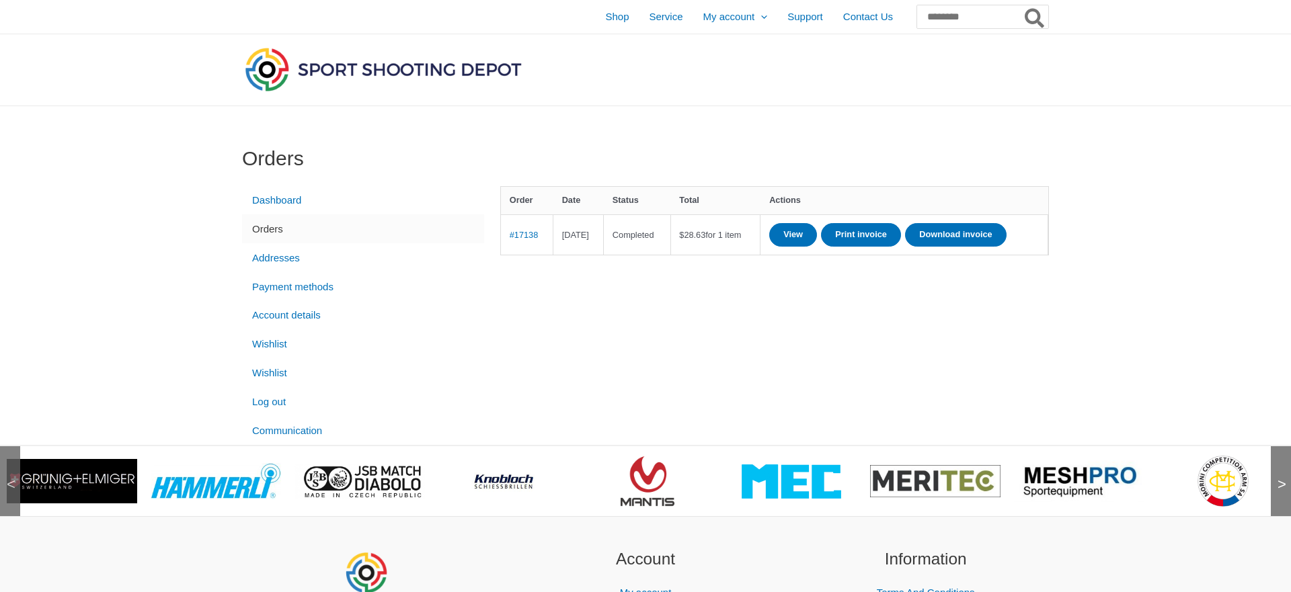
click at [1278, 478] on span ">" at bounding box center [1277, 471] width 13 height 13
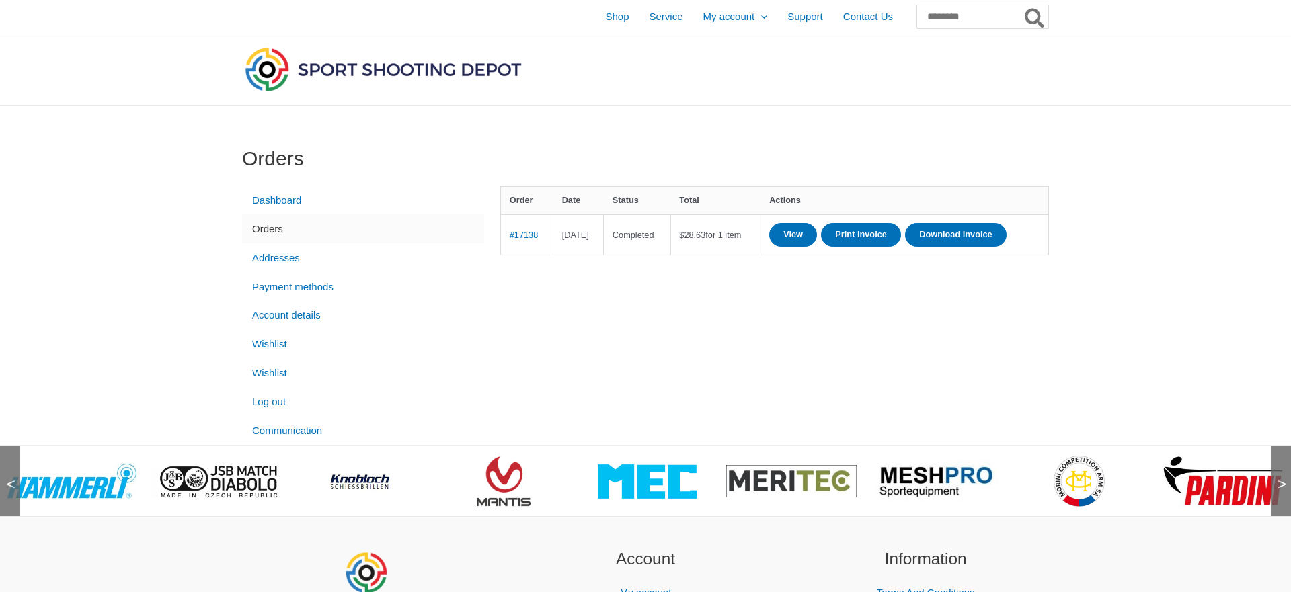
click at [1278, 478] on span ">" at bounding box center [1277, 471] width 13 height 13
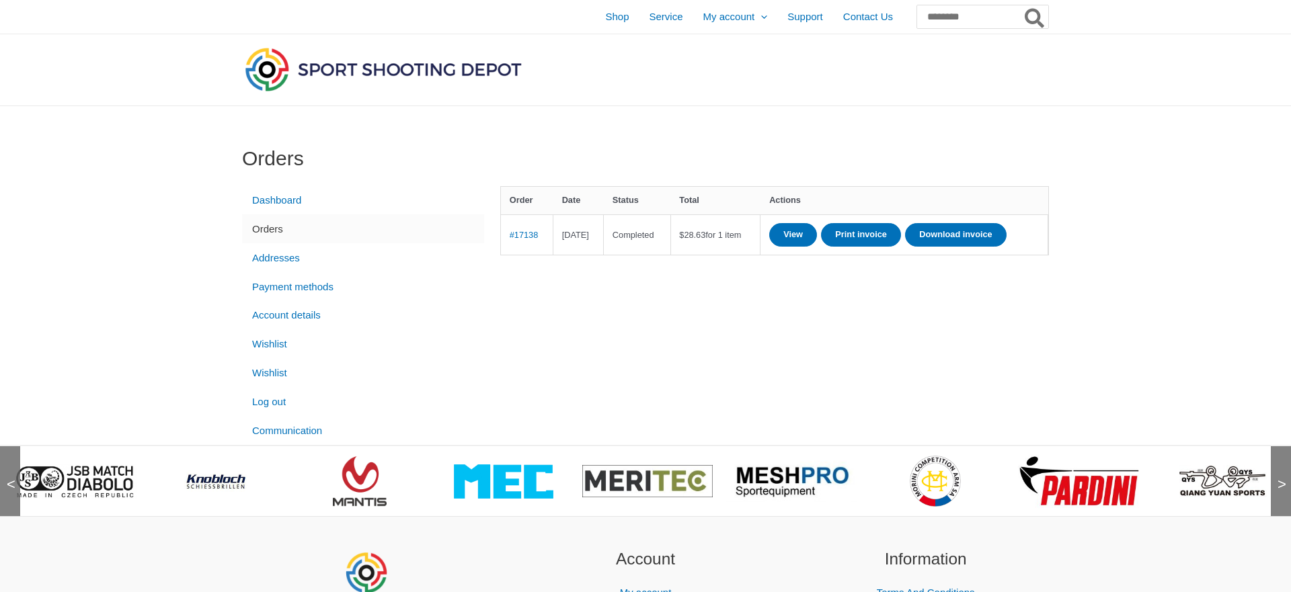
click at [1278, 478] on span ">" at bounding box center [1277, 471] width 13 height 13
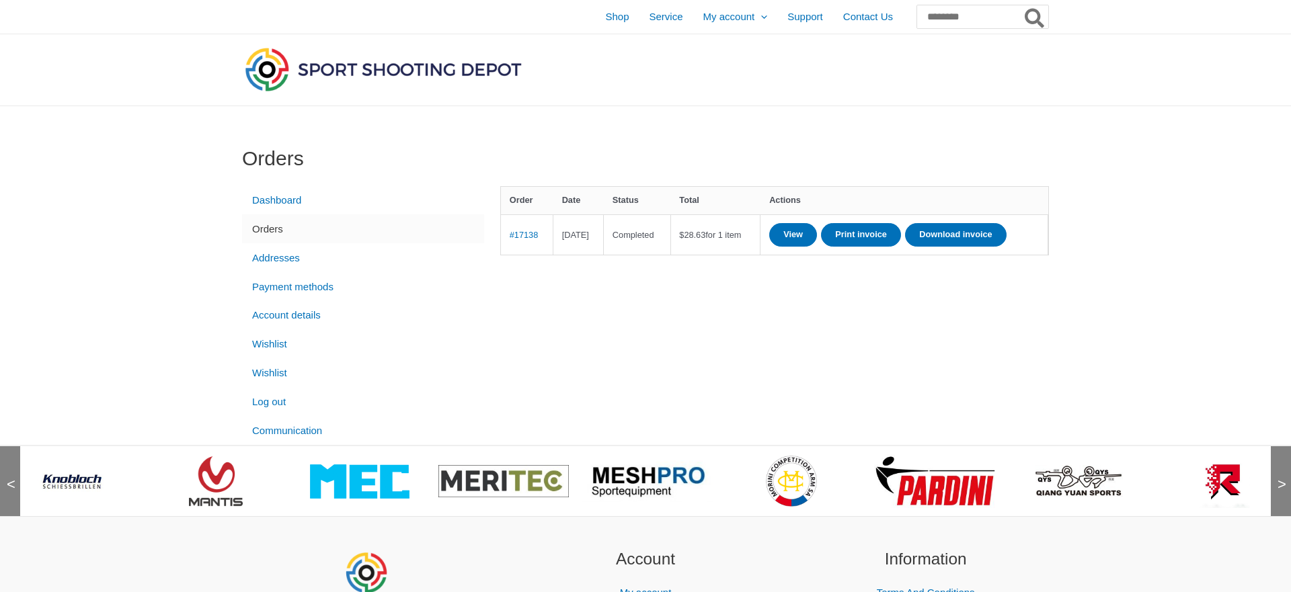
click at [1278, 478] on span ">" at bounding box center [1277, 471] width 13 height 13
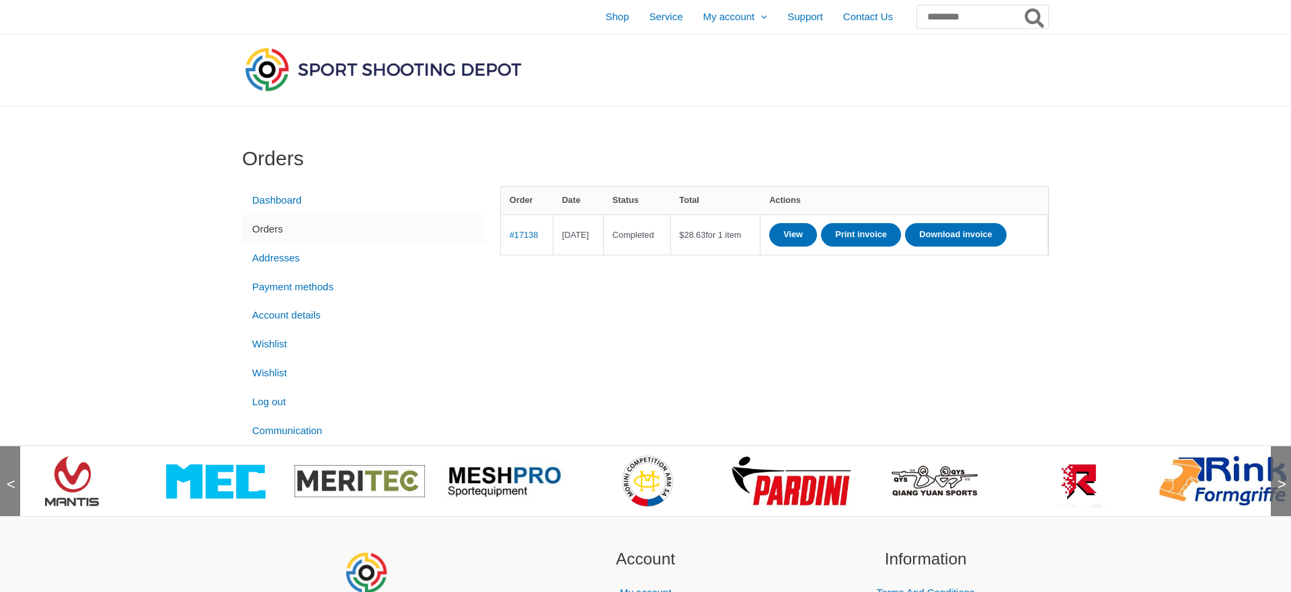
click at [1278, 478] on span ">" at bounding box center [1277, 471] width 13 height 13
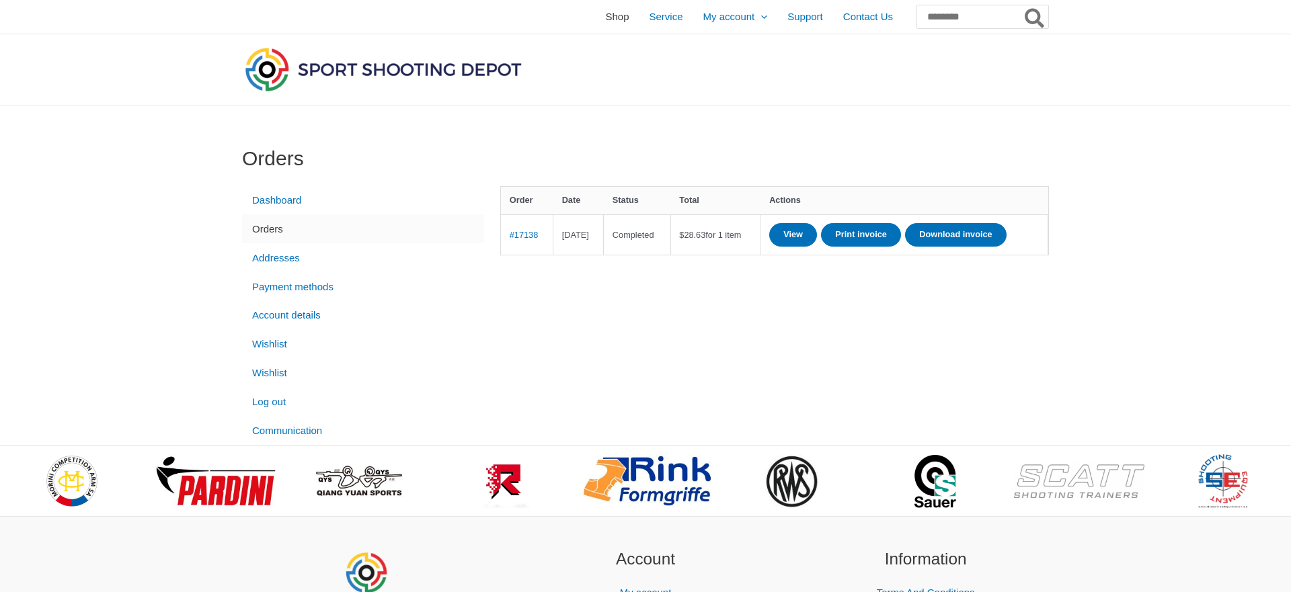
click at [595, 15] on link "Shop" at bounding box center [617, 17] width 44 height 34
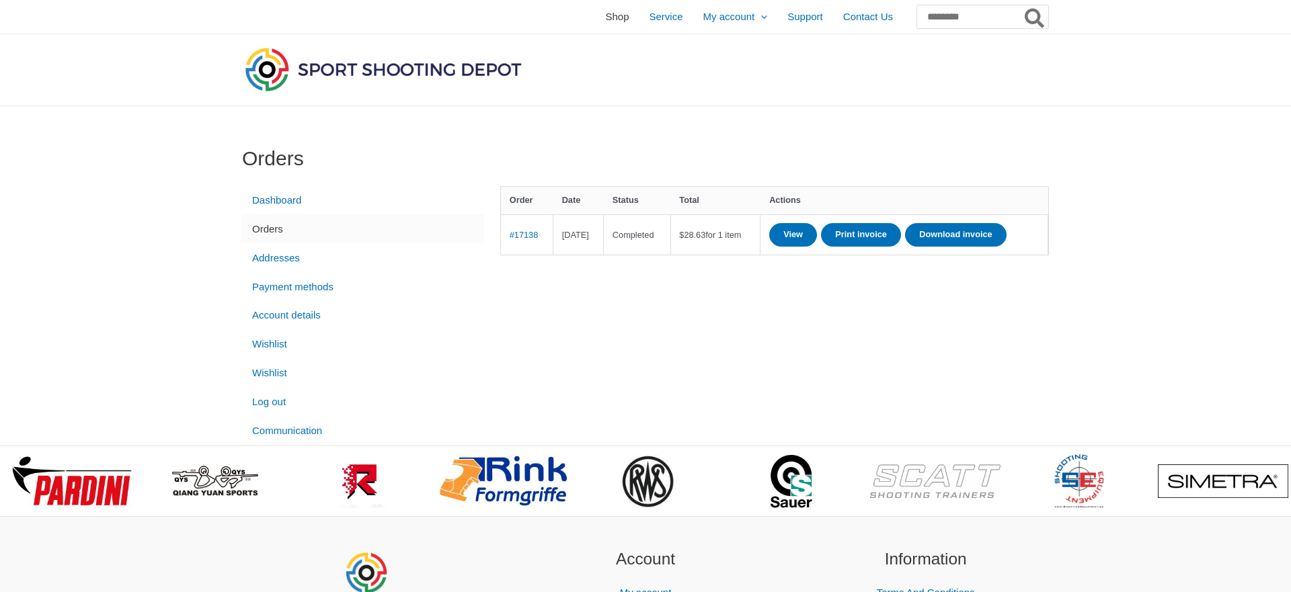
click at [605, 20] on span "Shop" at bounding box center [617, 17] width 24 height 34
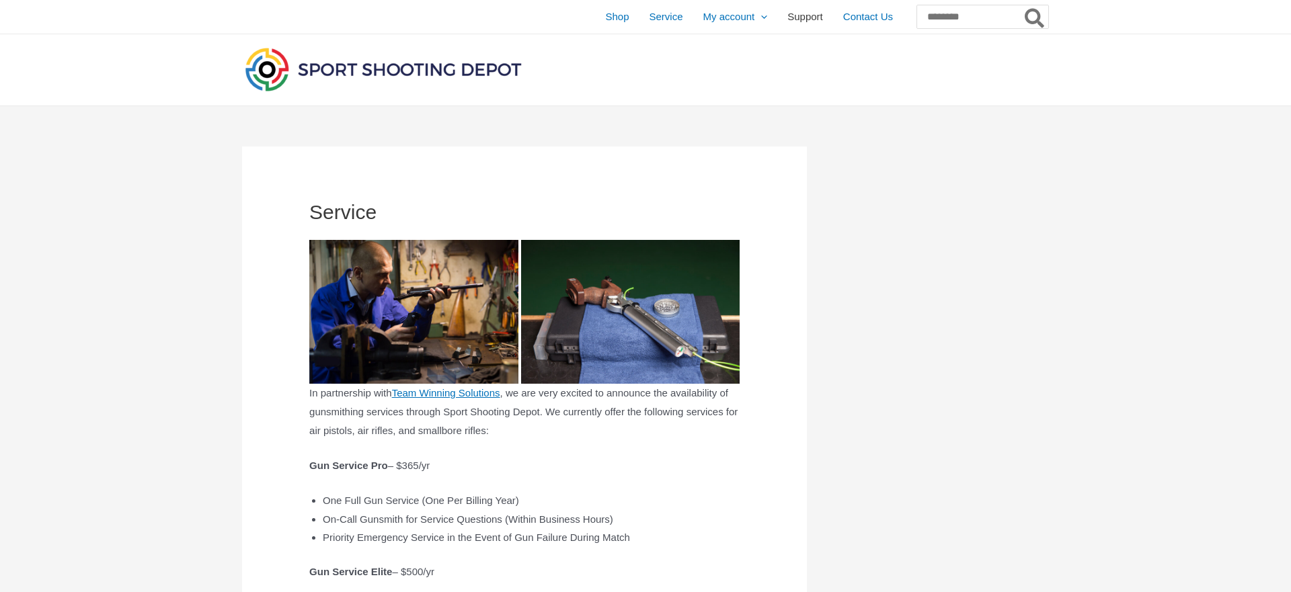
click at [787, 15] on span "Support" at bounding box center [805, 17] width 36 height 34
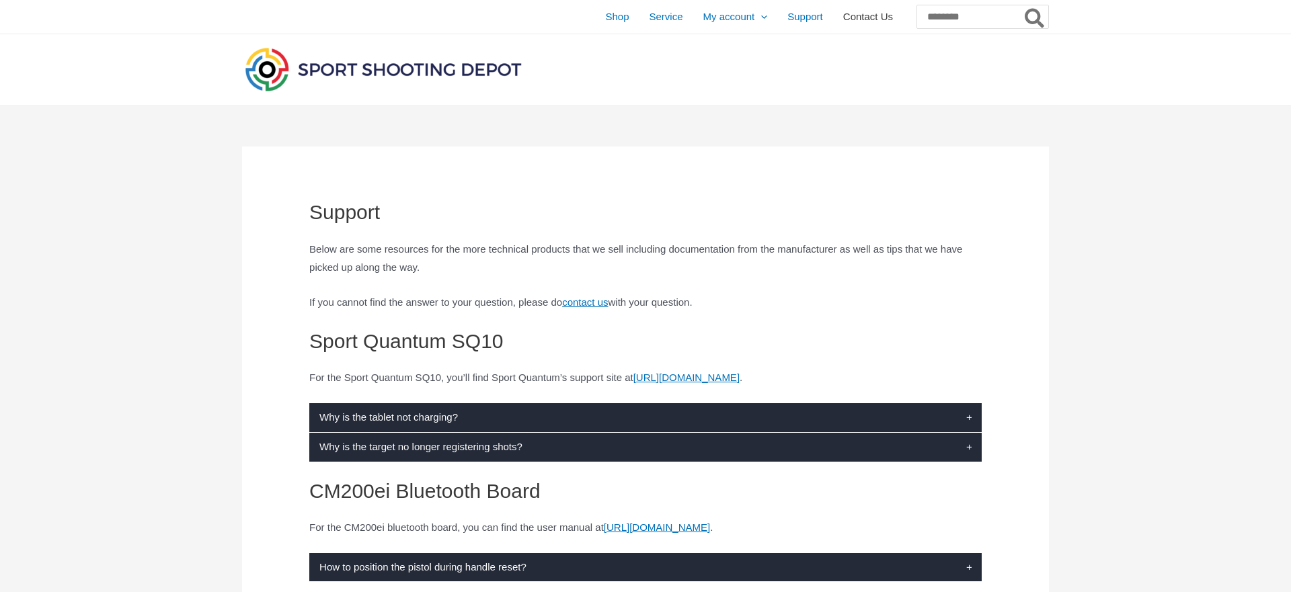
click at [843, 24] on span "Contact Us" at bounding box center [868, 17] width 50 height 34
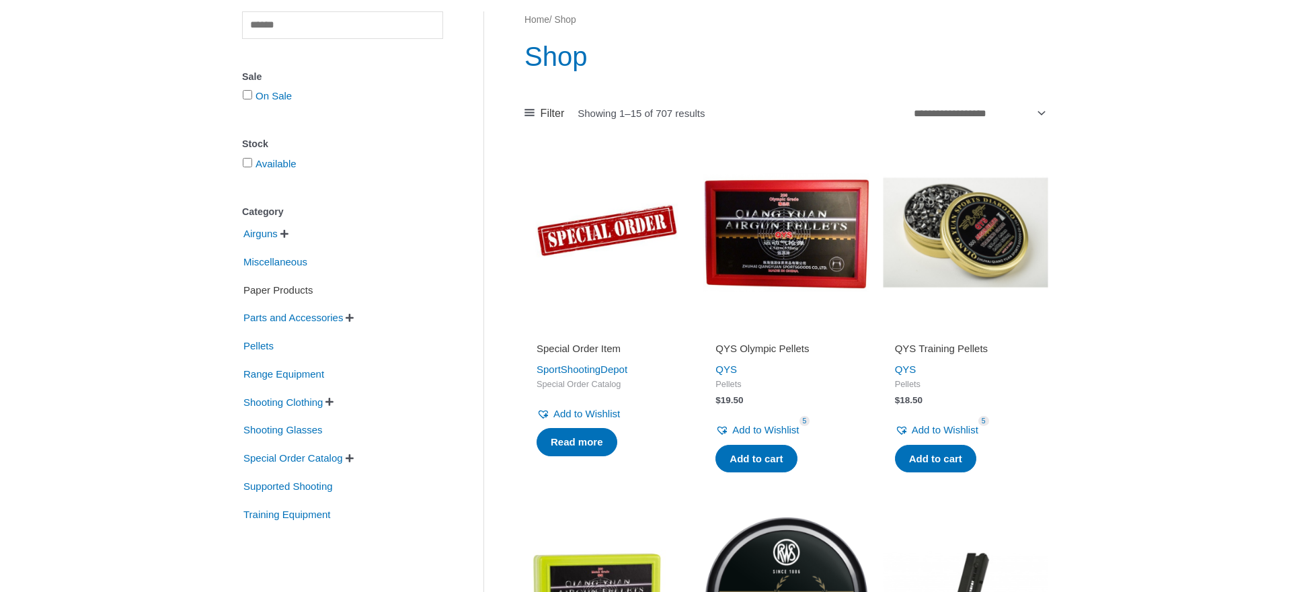
scroll to position [137, 0]
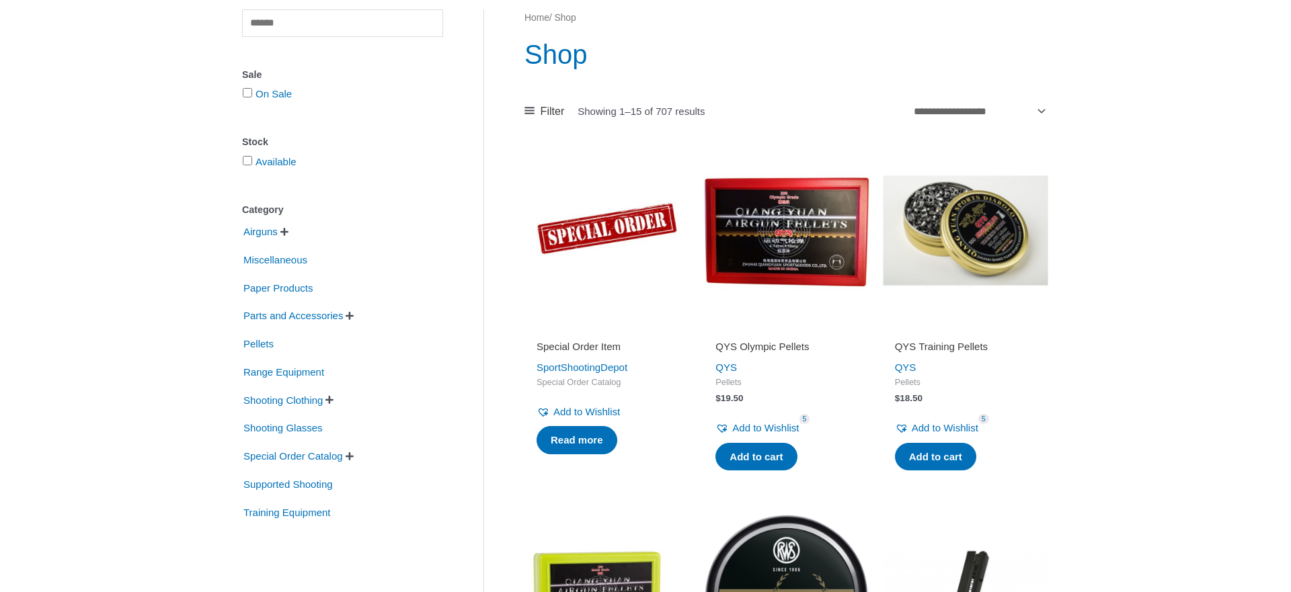
click at [286, 232] on span "" at bounding box center [284, 231] width 8 height 9
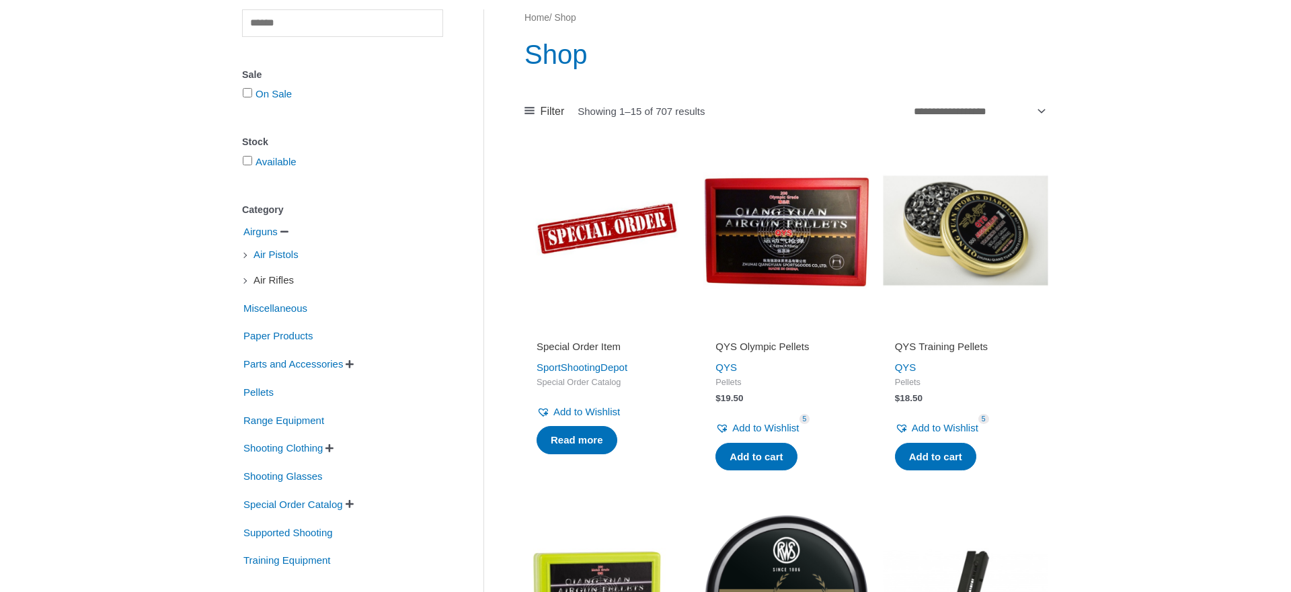
click at [284, 277] on span "Air Rifles" at bounding box center [273, 280] width 43 height 23
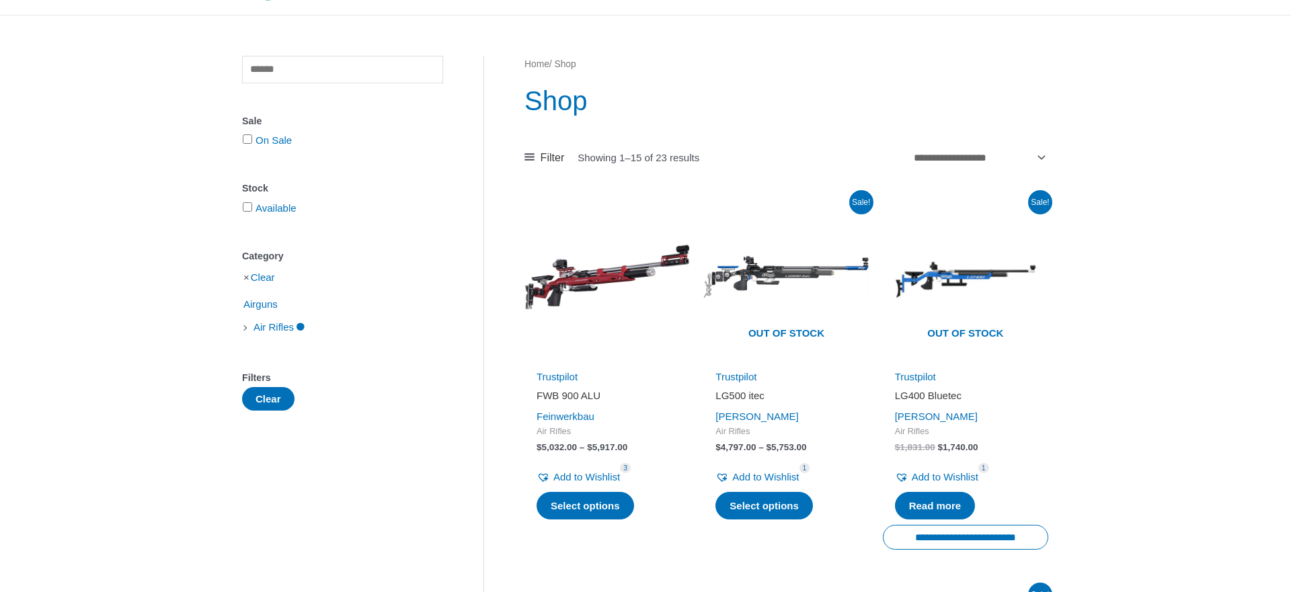
scroll to position [137, 0]
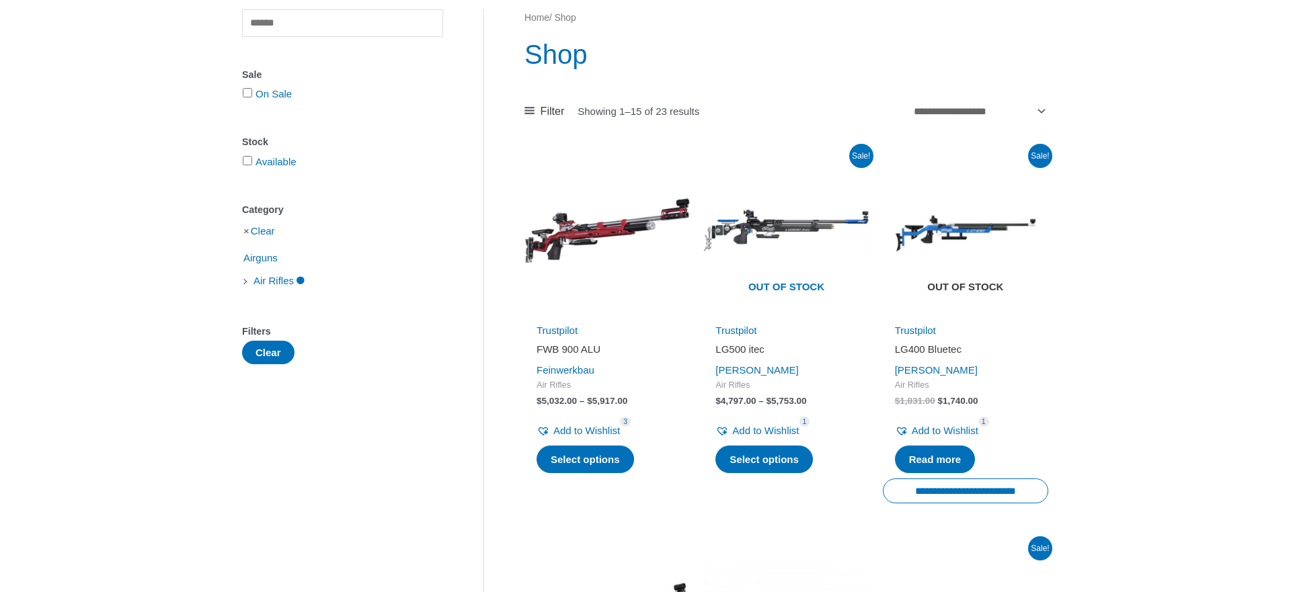
click at [960, 239] on img at bounding box center [965, 230] width 165 height 165
click at [549, 331] on link "Trustpilot" at bounding box center [557, 330] width 41 height 11
click at [587, 241] on img at bounding box center [606, 230] width 165 height 165
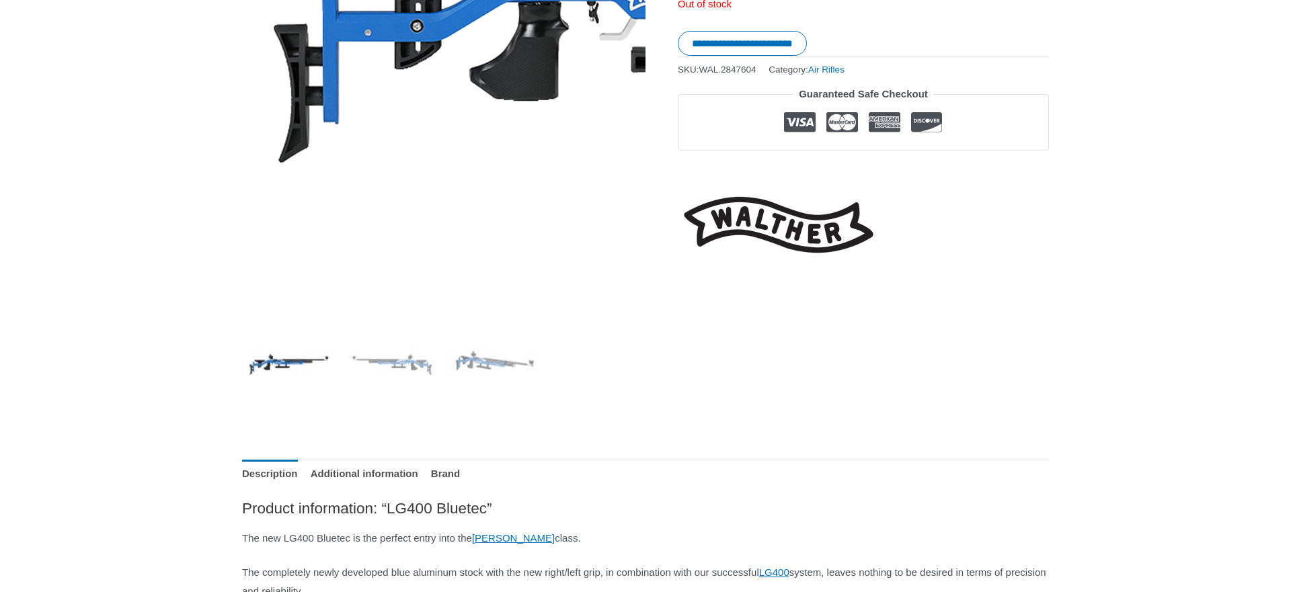
scroll to position [137, 0]
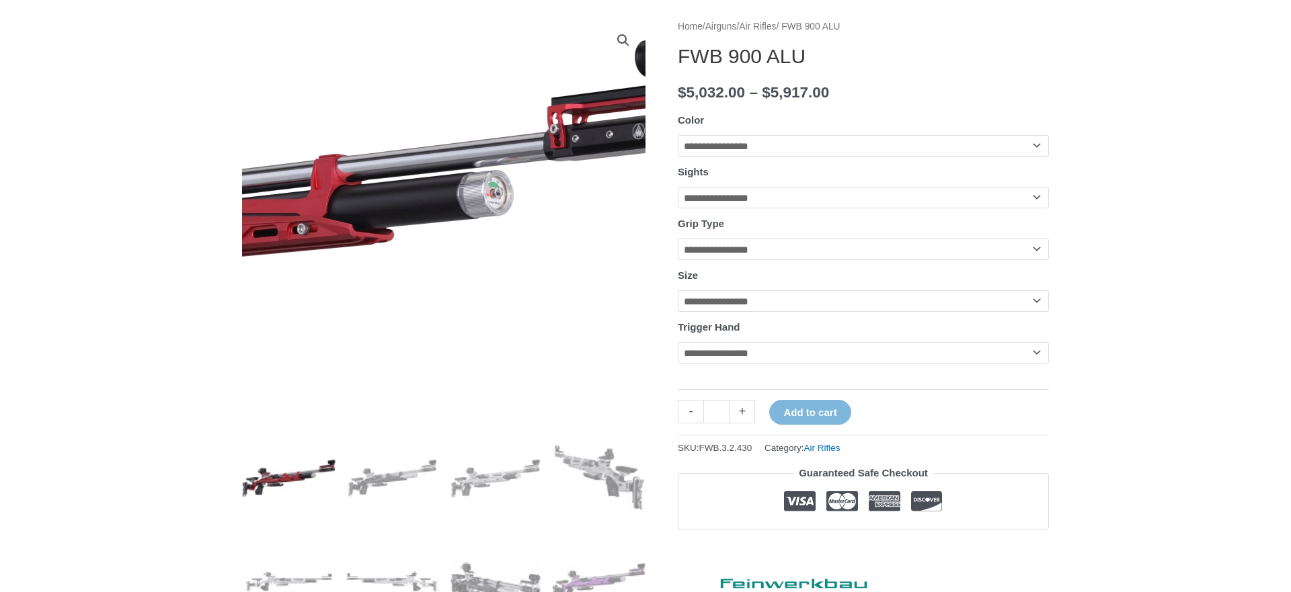
scroll to position [206, 0]
